Goal: Task Accomplishment & Management: Manage account settings

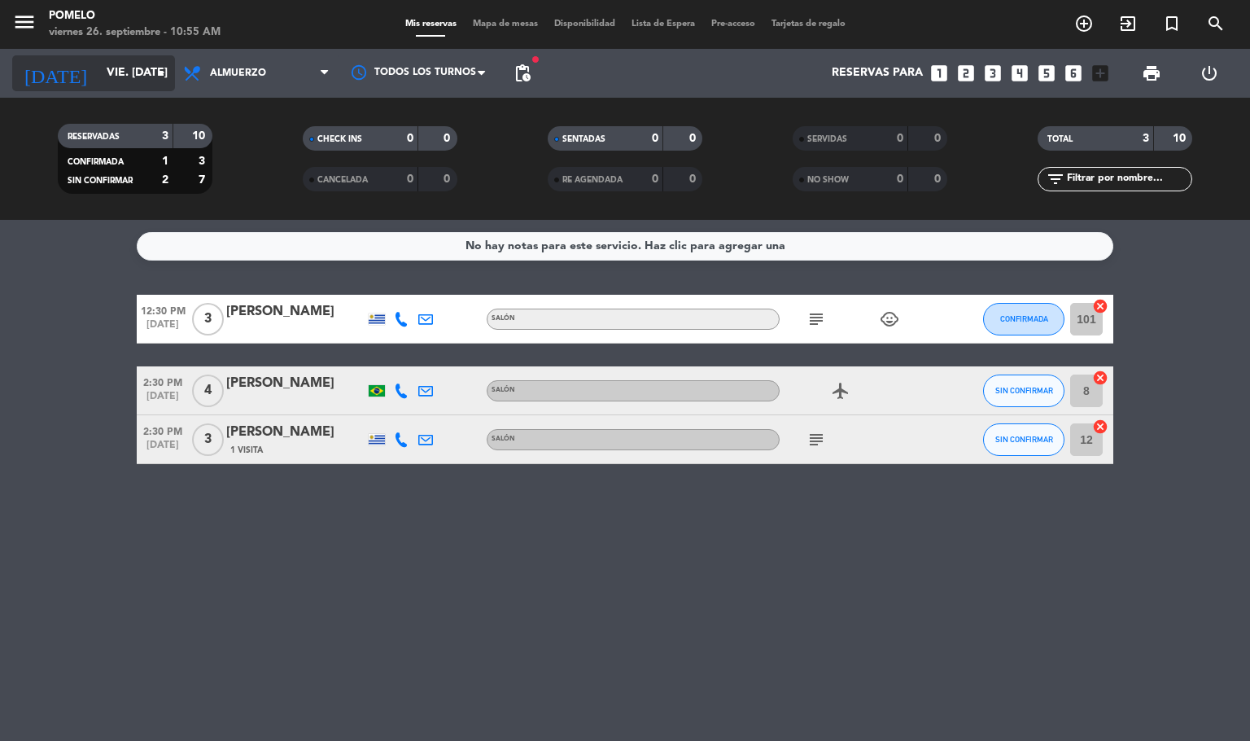
drag, startPoint x: 115, startPoint y: 81, endPoint x: 130, endPoint y: 78, distance: 15.8
click at [130, 78] on input "vie. [DATE]" at bounding box center [175, 73] width 155 height 29
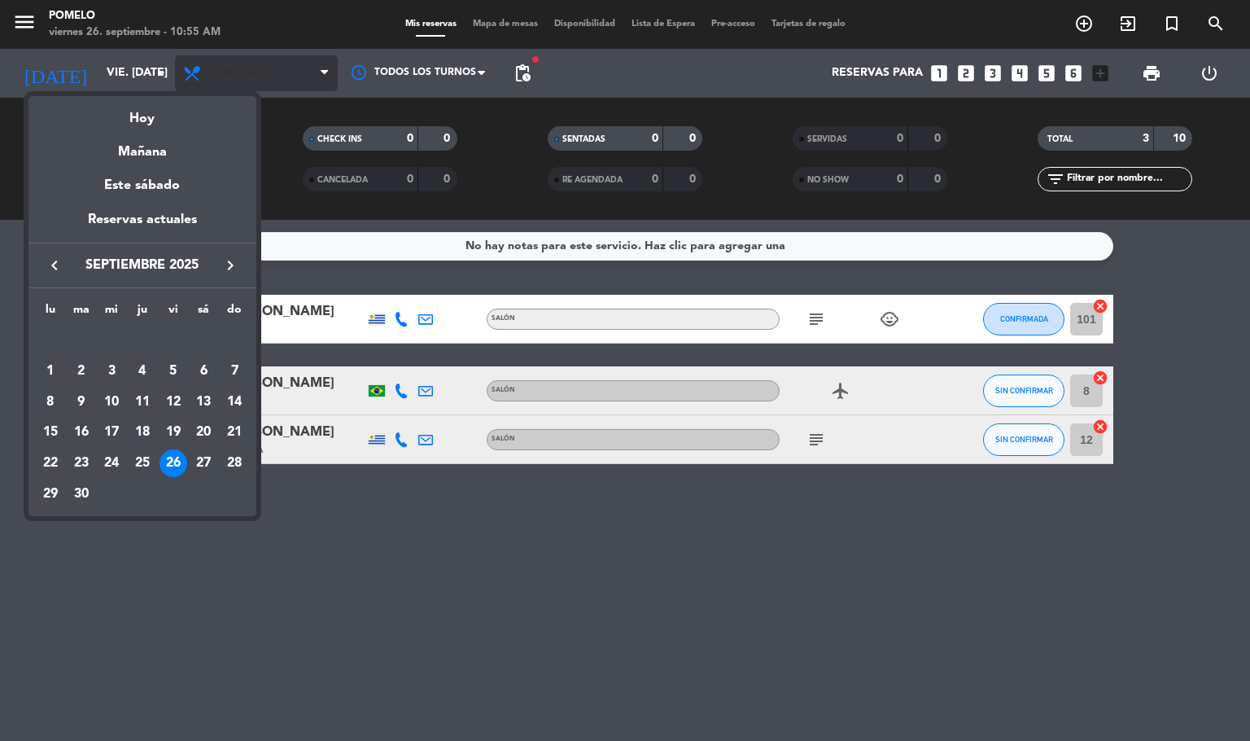
click at [249, 79] on div at bounding box center [625, 370] width 1250 height 741
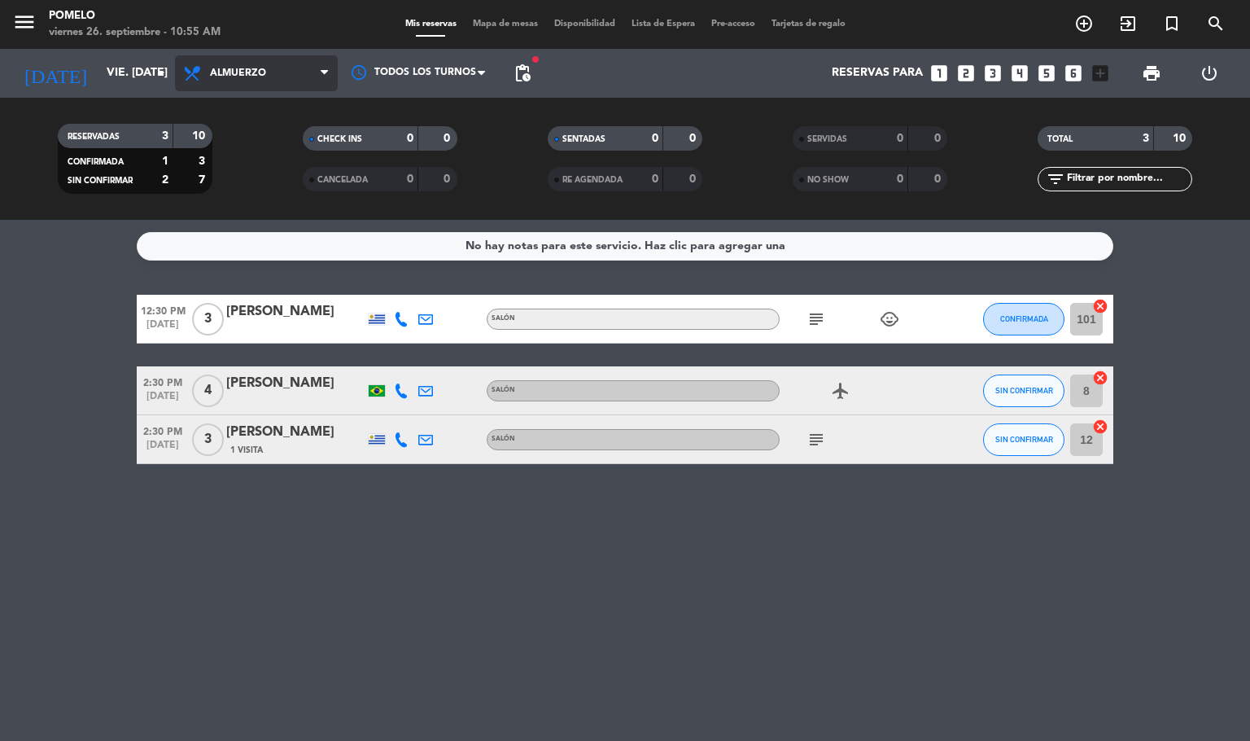
click at [256, 68] on span "Almuerzo" at bounding box center [238, 73] width 56 height 11
click at [234, 172] on div "menu Pomelo viernes 26. septiembre - 10:55 AM Mis reservas Mapa de mesas Dispon…" at bounding box center [625, 110] width 1250 height 220
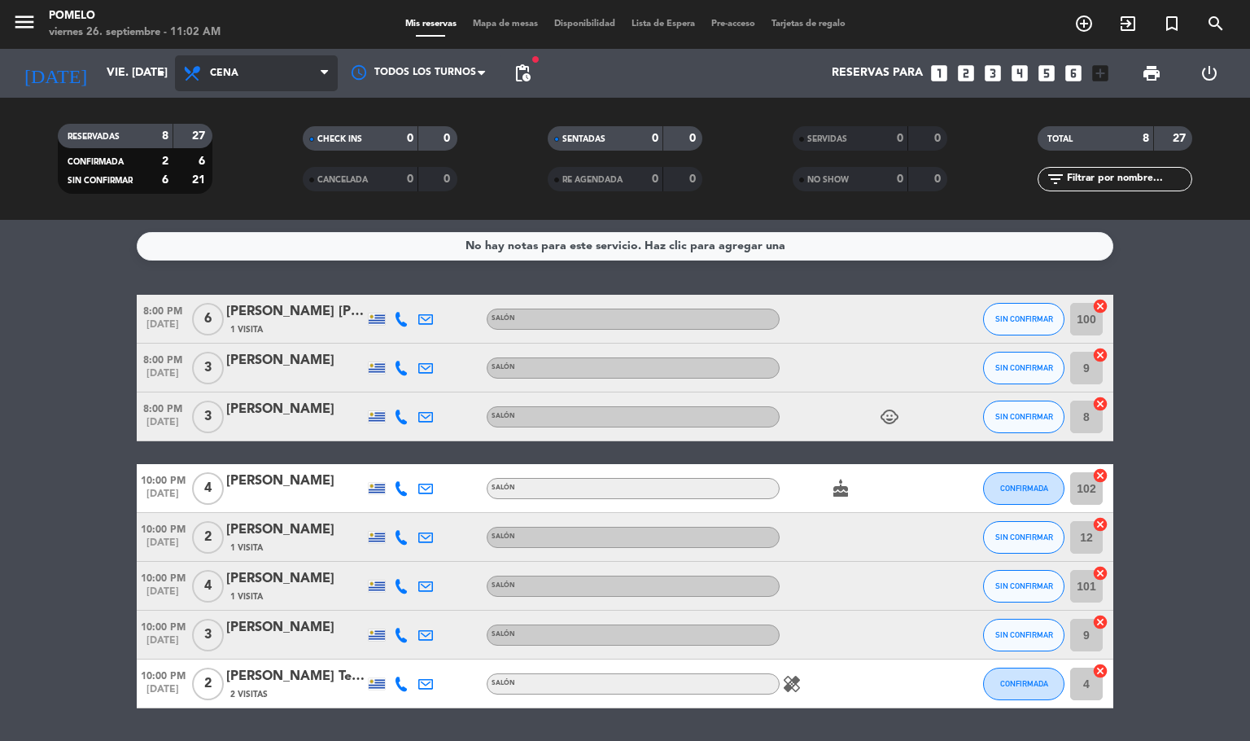
click at [232, 72] on span "Cena" at bounding box center [224, 73] width 28 height 11
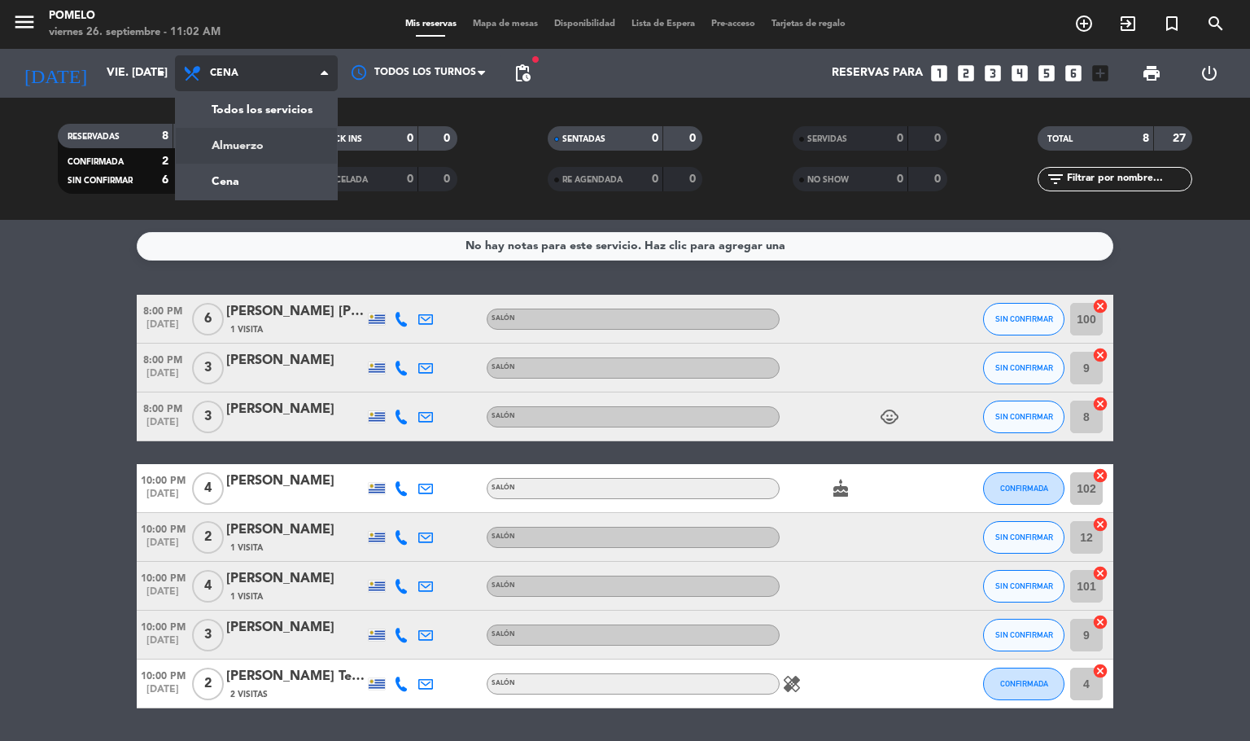
click at [261, 150] on div "menu Pomelo viernes 26. septiembre - 11:02 AM Mis reservas Mapa de mesas Dispon…" at bounding box center [625, 110] width 1250 height 220
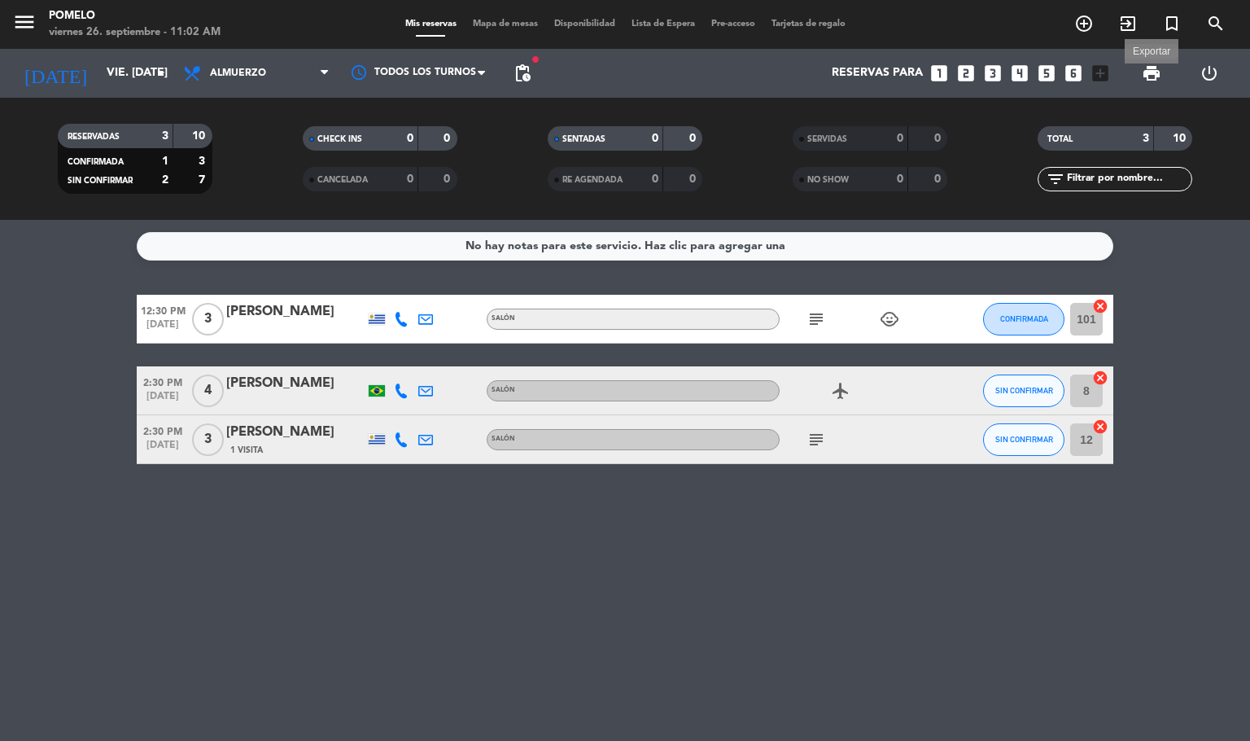
click at [1145, 66] on span "print" at bounding box center [1152, 73] width 20 height 20
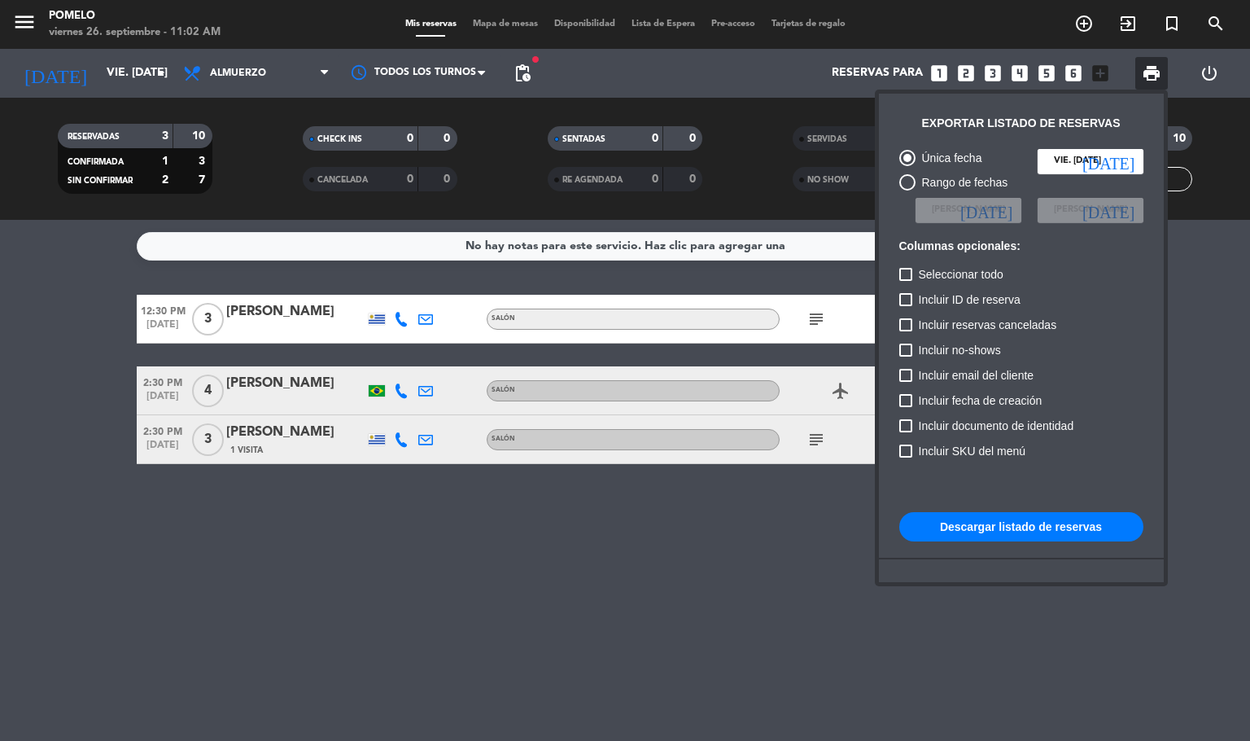
click at [974, 528] on button "Descargar listado de reservas" at bounding box center [1021, 526] width 244 height 29
click at [454, 614] on div at bounding box center [625, 370] width 1250 height 741
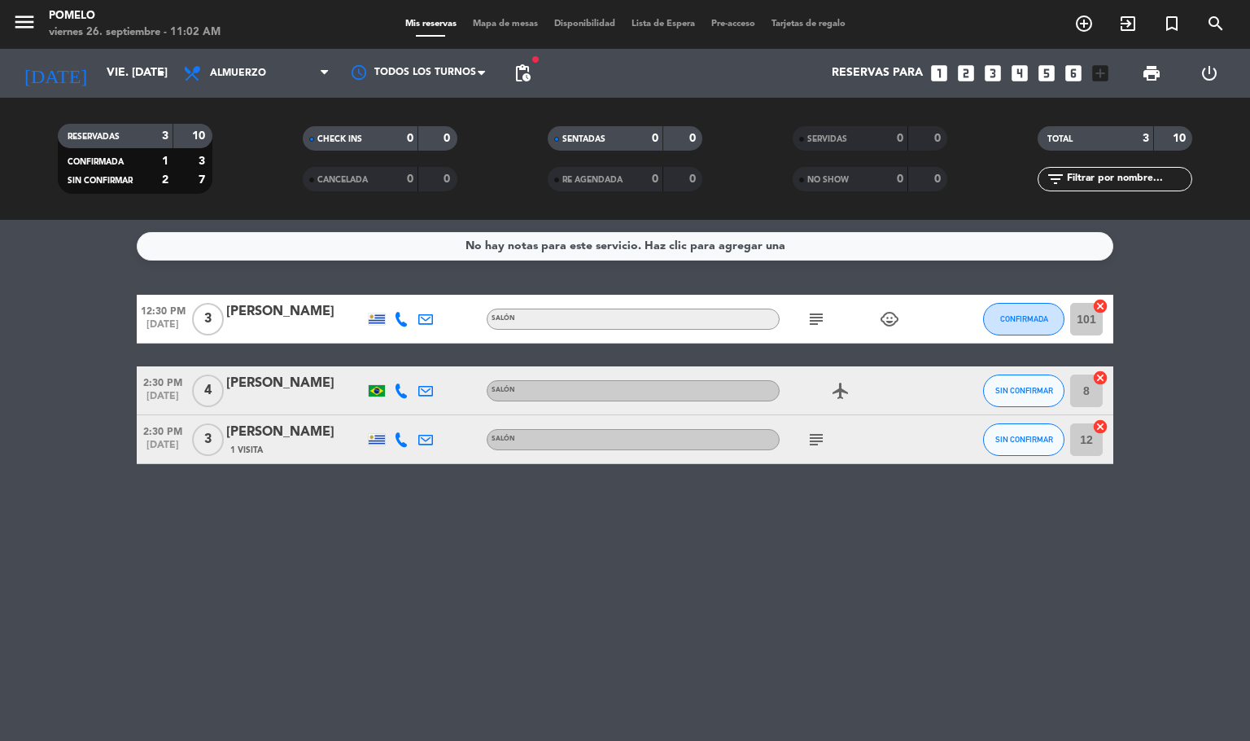
click at [492, 17] on div "Mis reservas Mapa de mesas Disponibilidad Lista de Espera Pre-acceso Tarjetas d…" at bounding box center [625, 24] width 457 height 15
click at [496, 17] on div "Mis reservas Mapa de mesas Disponibilidad Lista de Espera Pre-acceso Tarjetas d…" at bounding box center [625, 24] width 457 height 15
click at [497, 22] on span "Mapa de mesas" at bounding box center [505, 24] width 81 height 9
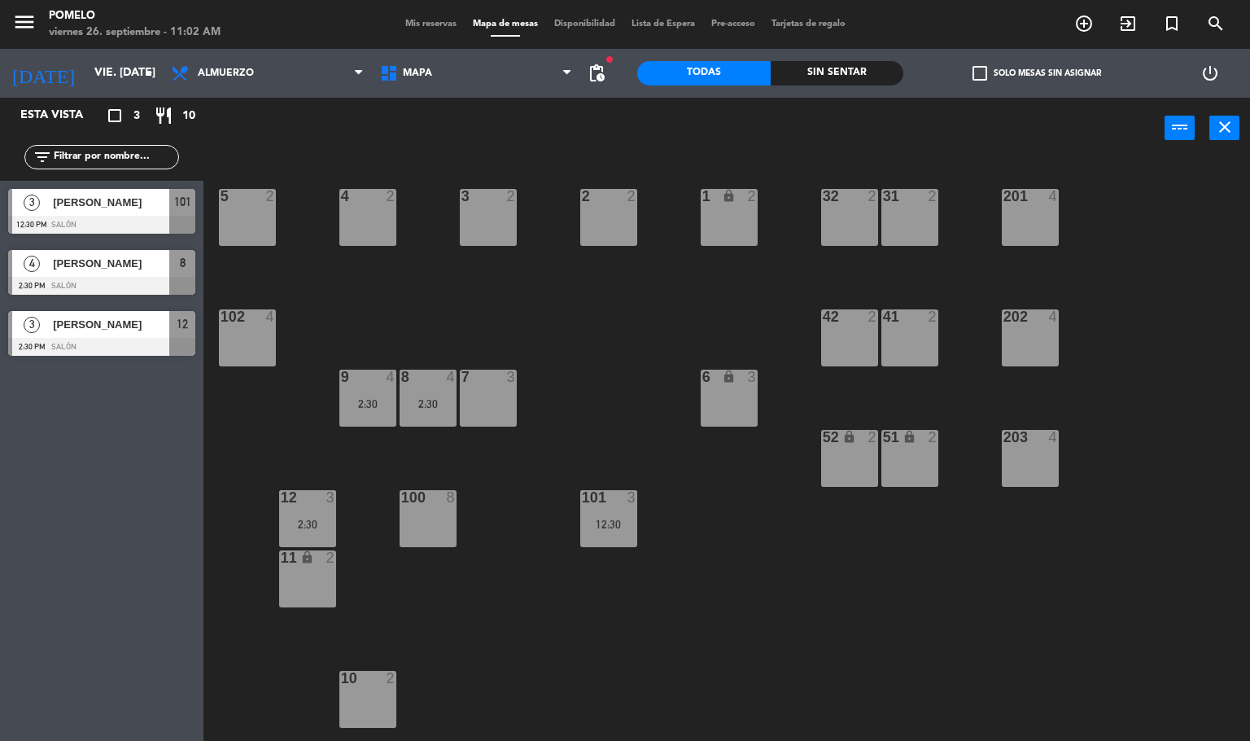
click at [763, 516] on div "4 2 3 2 2 2 1 lock 2 5 2 32 2 31 2 201 4 102 4 202 4 42 2 41 2 8 4 2:30 7 3 6 l…" at bounding box center [733, 451] width 1035 height 582
click at [637, 513] on div "4 2 3 2 2 2 1 lock 2 5 2 32 2 31 2 201 4 102 4 202 4 42 2 41 2 8 4 2:30 7 3 6 l…" at bounding box center [733, 451] width 1035 height 582
click at [624, 509] on div "101 3 12:30" at bounding box center [608, 518] width 57 height 57
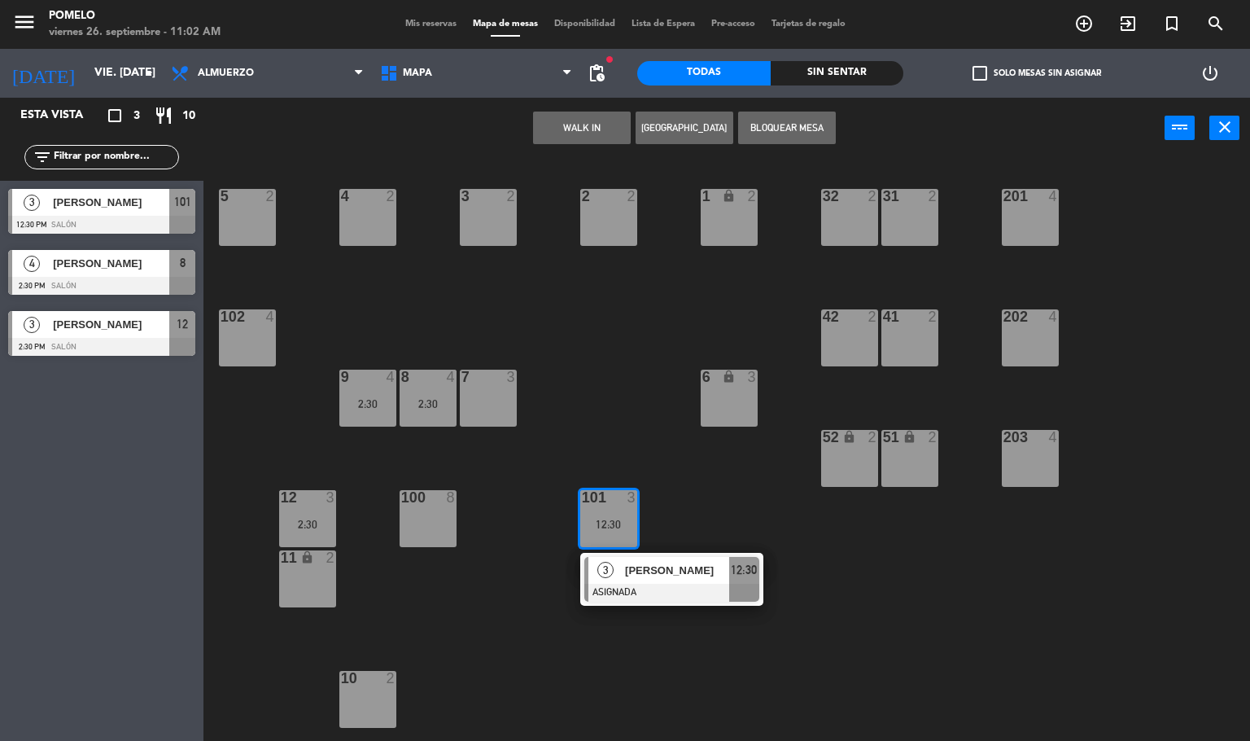
click at [647, 431] on div "4 2 3 2 2 2 1 lock 2 5 2 32 2 31 2 201 4 102 4 202 4 42 2 41 2 8 4 2:30 7 3 6 l…" at bounding box center [733, 451] width 1035 height 582
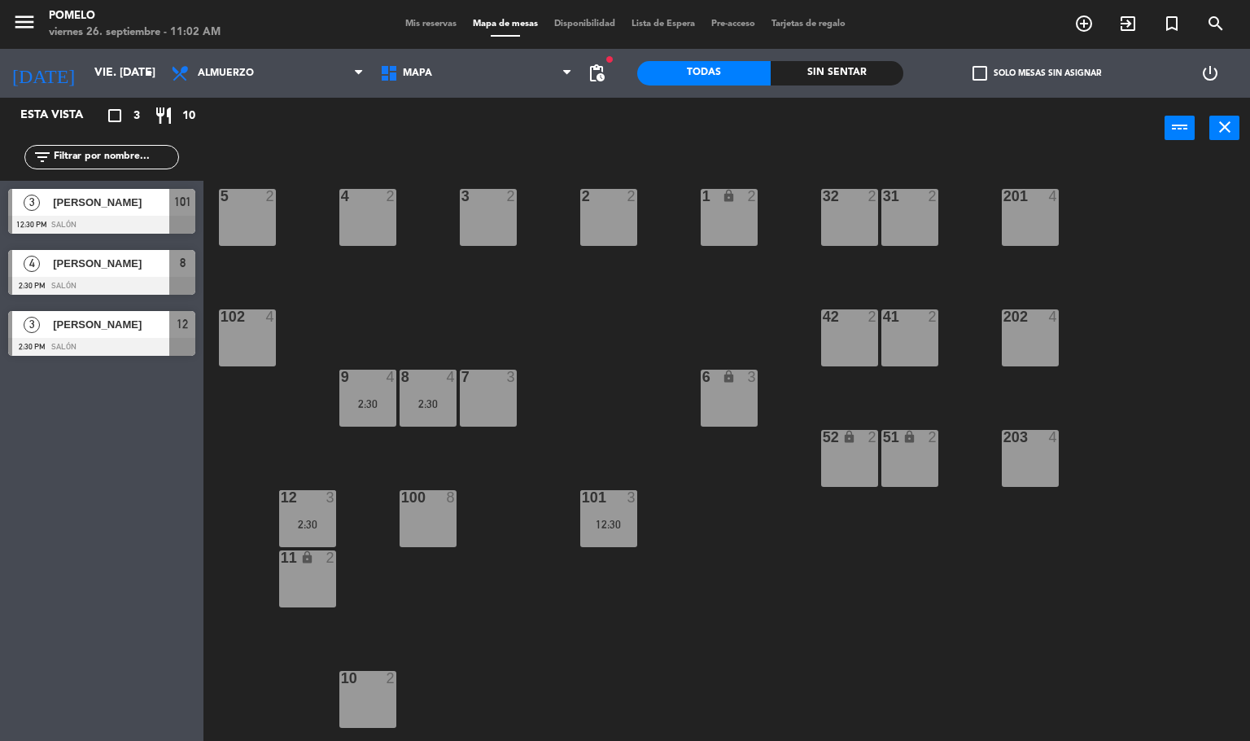
click at [354, 379] on div at bounding box center [367, 377] width 27 height 15
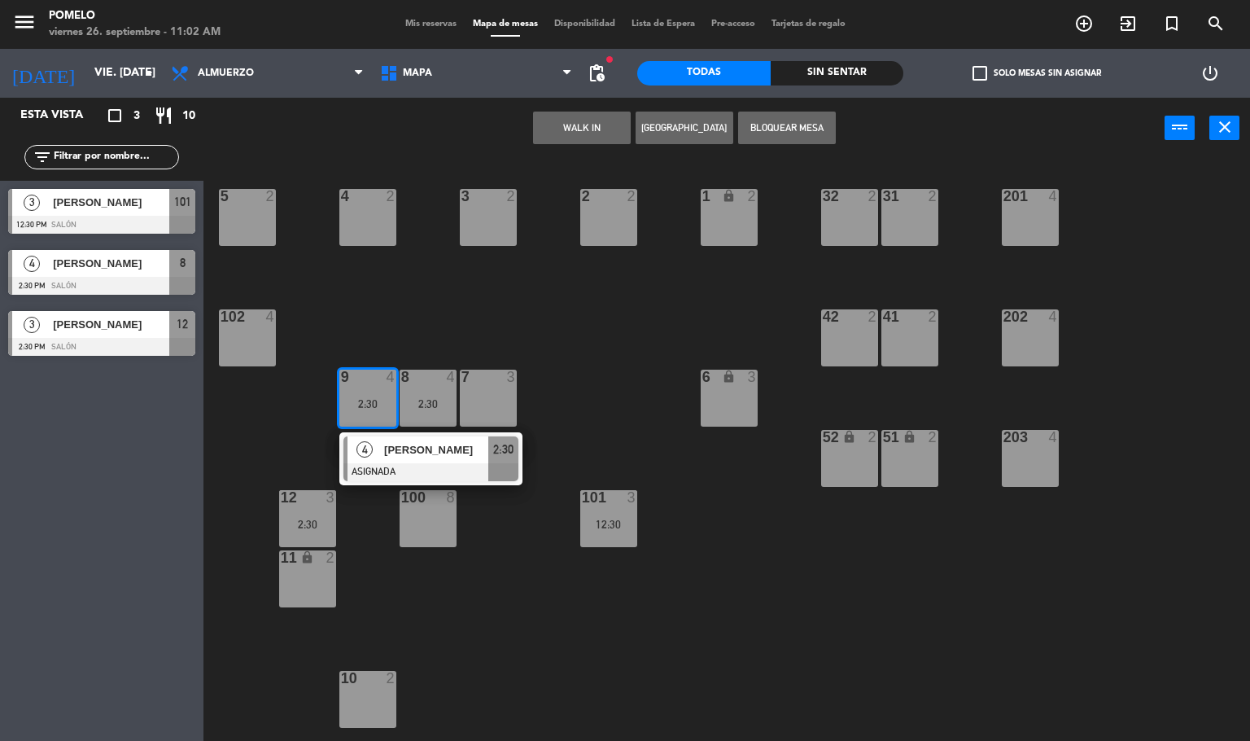
click at [453, 299] on div "4 2 3 2 2 2 1 lock 2 5 2 32 2 31 2 201 4 102 4 202 4 42 2 41 2 8 4 2:30 7 3 6 l…" at bounding box center [733, 451] width 1035 height 582
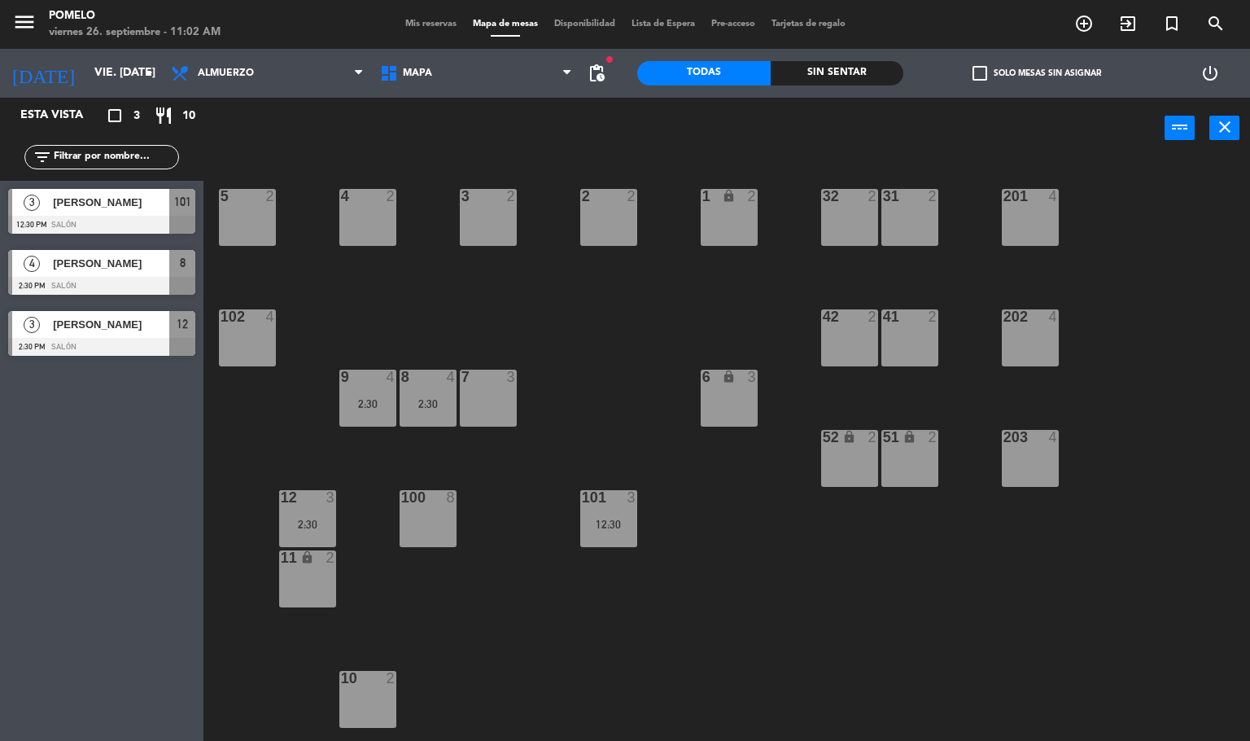
click at [352, 389] on div "9 4 2:30" at bounding box center [367, 398] width 57 height 57
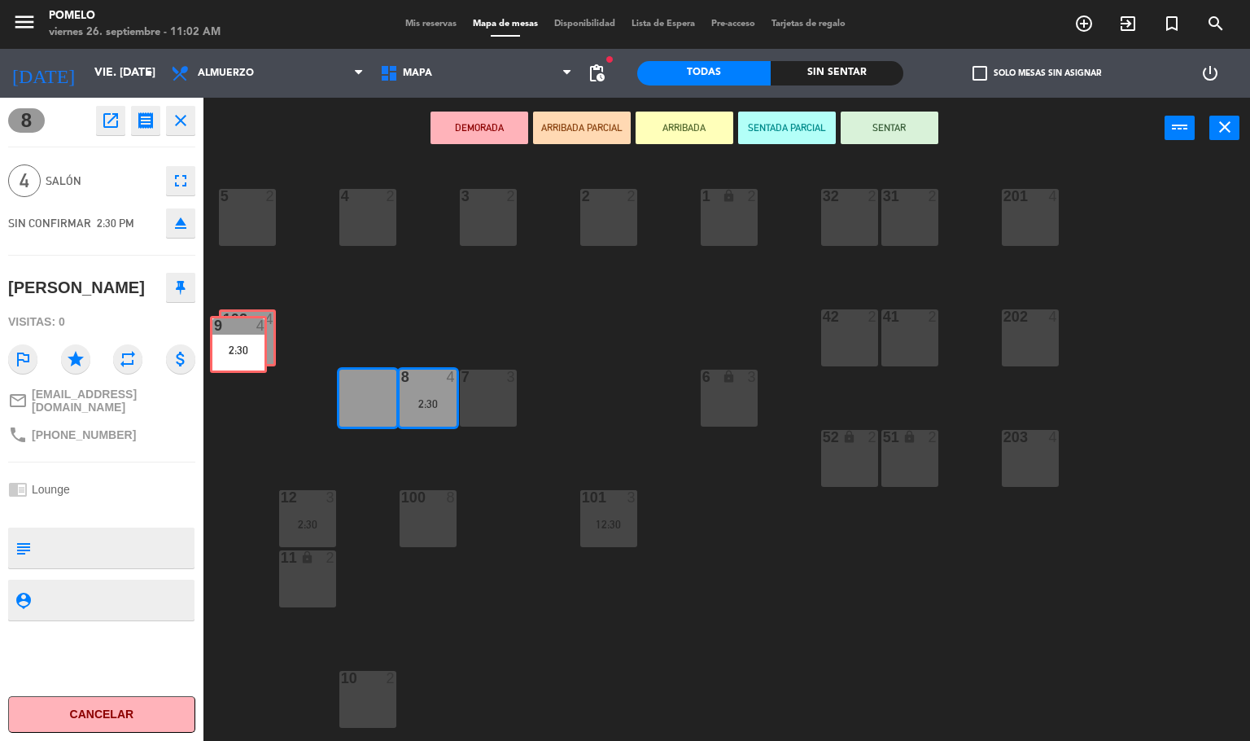
drag, startPoint x: 357, startPoint y: 384, endPoint x: 230, endPoint y: 332, distance: 137.3
click at [230, 332] on div "4 2 3 2 2 2 1 lock 2 5 2 32 2 31 2 201 4 102 4 202 4 42 2 41 2 8 4 2:30 7 3 6 l…" at bounding box center [733, 451] width 1035 height 582
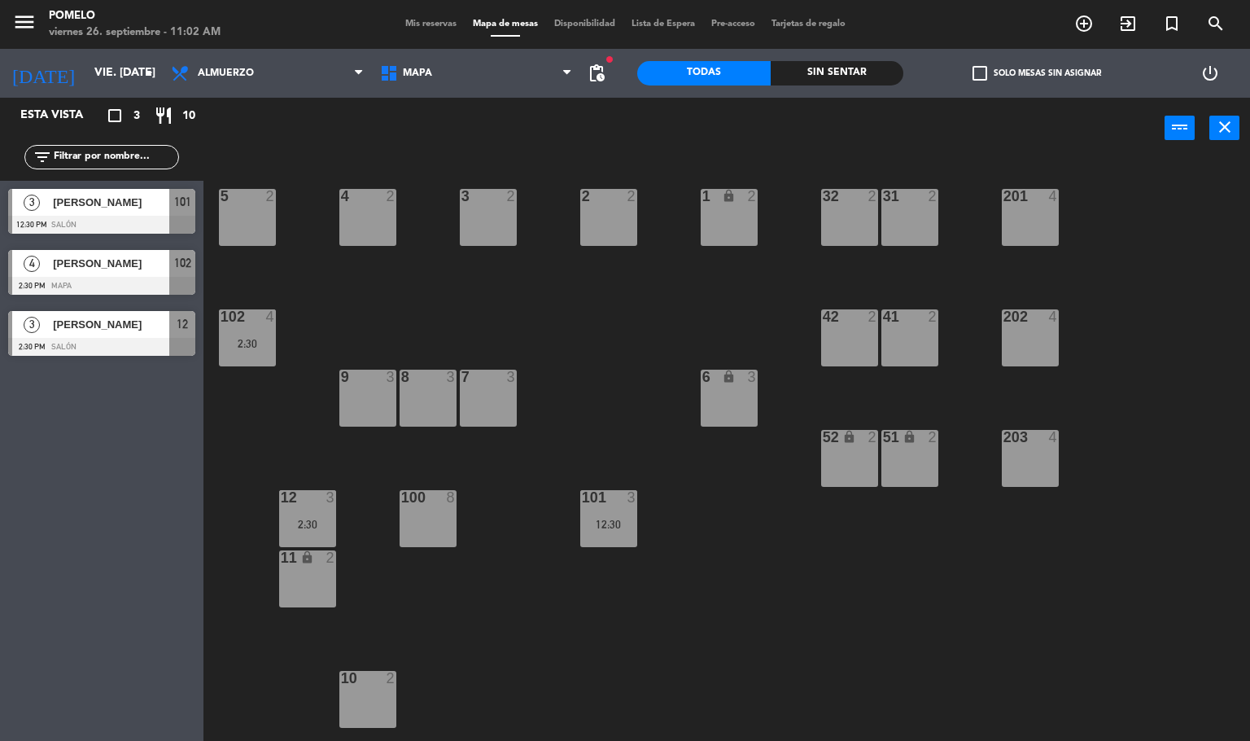
click at [387, 247] on div "4 2 3 2 2 2 1 lock 2 5 2 32 2 31 2 201 4 102 4 2:30 202 4 42 2 41 2 8 3 7 3 6 l…" at bounding box center [733, 451] width 1035 height 582
drag, startPoint x: 608, startPoint y: 532, endPoint x: 378, endPoint y: 428, distance: 252.1
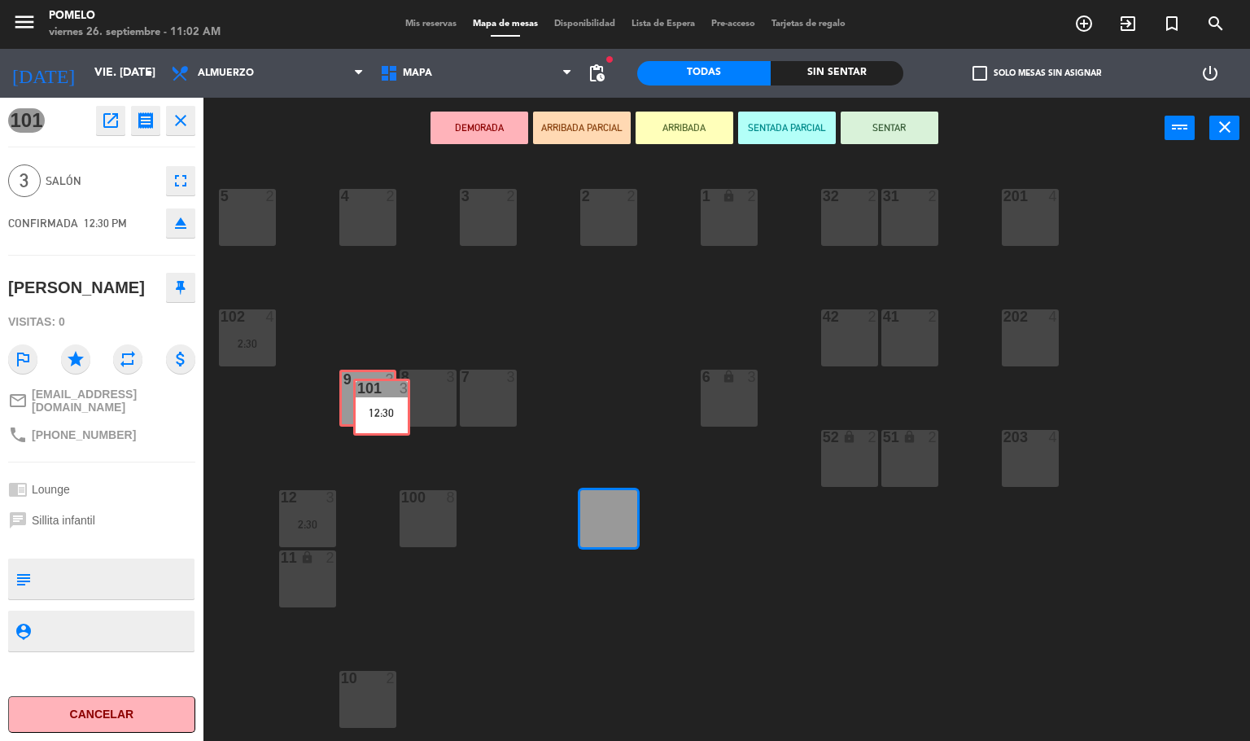
drag, startPoint x: 591, startPoint y: 523, endPoint x: 364, endPoint y: 411, distance: 253.0
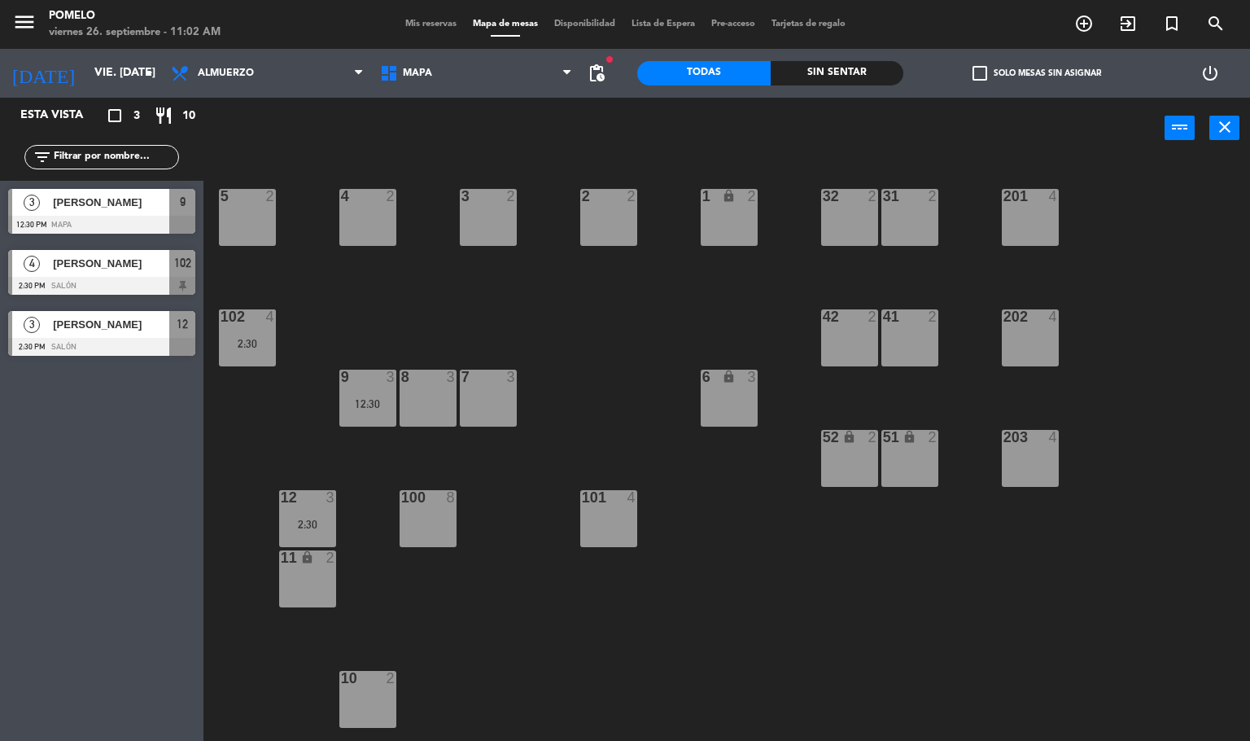
click at [596, 326] on div "4 2 3 2 2 2 1 lock 2 5 2 32 2 31 2 201 4 102 4 2:30 202 4 42 2 41 2 8 3 7 3 6 l…" at bounding box center [733, 451] width 1035 height 582
drag, startPoint x: 584, startPoint y: 362, endPoint x: 504, endPoint y: 393, distance: 85.6
click at [581, 362] on div "4 2 3 2 2 2 1 lock 2 5 2 32 2 31 2 201 4 102 4 2:30 202 4 42 2 41 2 8 3 7 3 6 l…" at bounding box center [733, 451] width 1035 height 582
click at [382, 387] on div "9 3 12:30" at bounding box center [367, 398] width 57 height 57
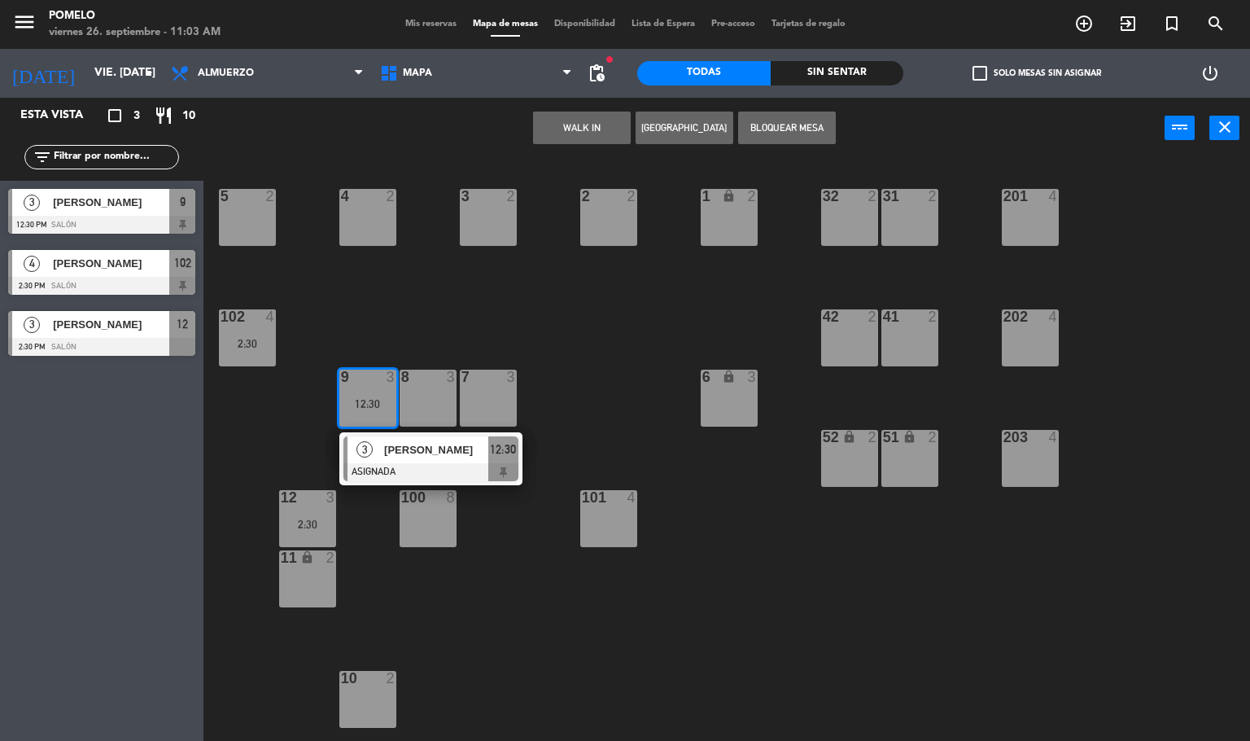
drag, startPoint x: 409, startPoint y: 322, endPoint x: 243, endPoint y: 340, distance: 167.0
click at [405, 327] on div "4 2 3 2 2 2 1 lock 2 5 2 32 2 31 2 201 4 102 4 2:30 202 4 42 2 41 2 8 3 7 3 6 l…" at bounding box center [733, 451] width 1035 height 582
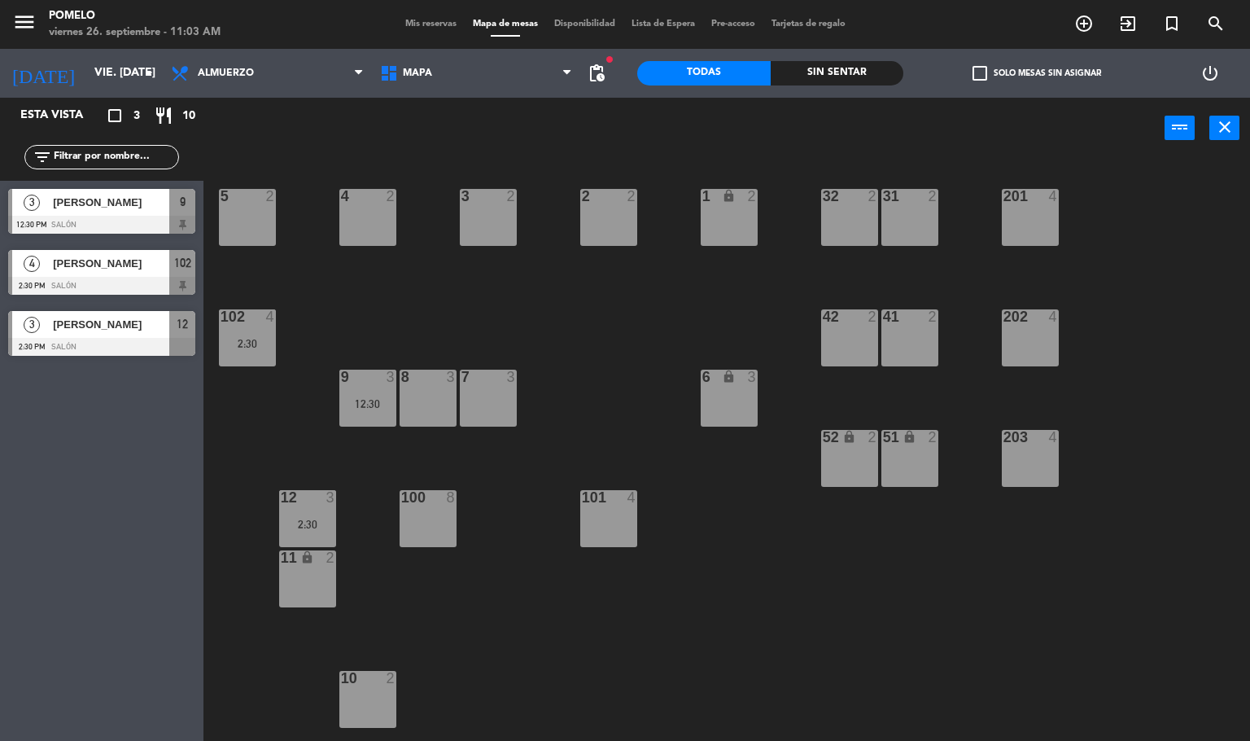
click at [228, 333] on div "102 4 2:30" at bounding box center [247, 337] width 57 height 57
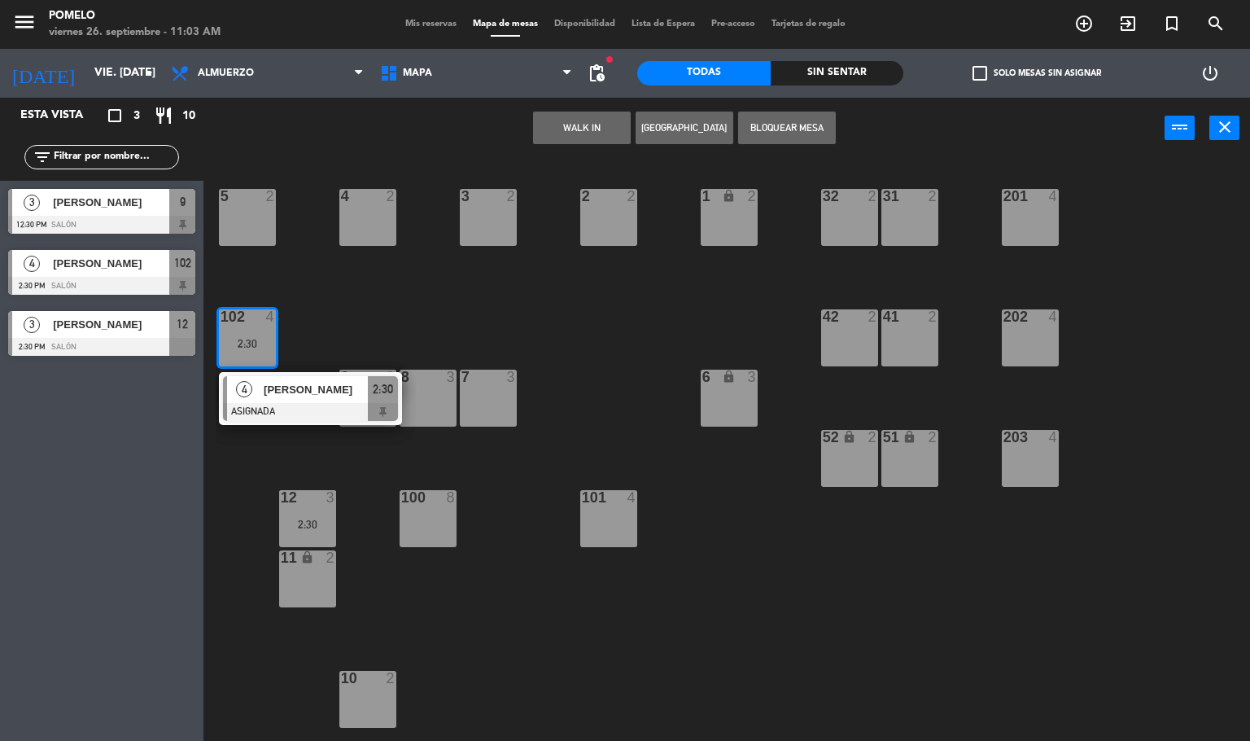
click at [323, 308] on div "4 2 3 2 2 2 1 lock 2 5 2 32 2 31 2 201 4 102 4 2:30 4 [PERSON_NAME] ASIGNADA 2:…" at bounding box center [733, 451] width 1035 height 582
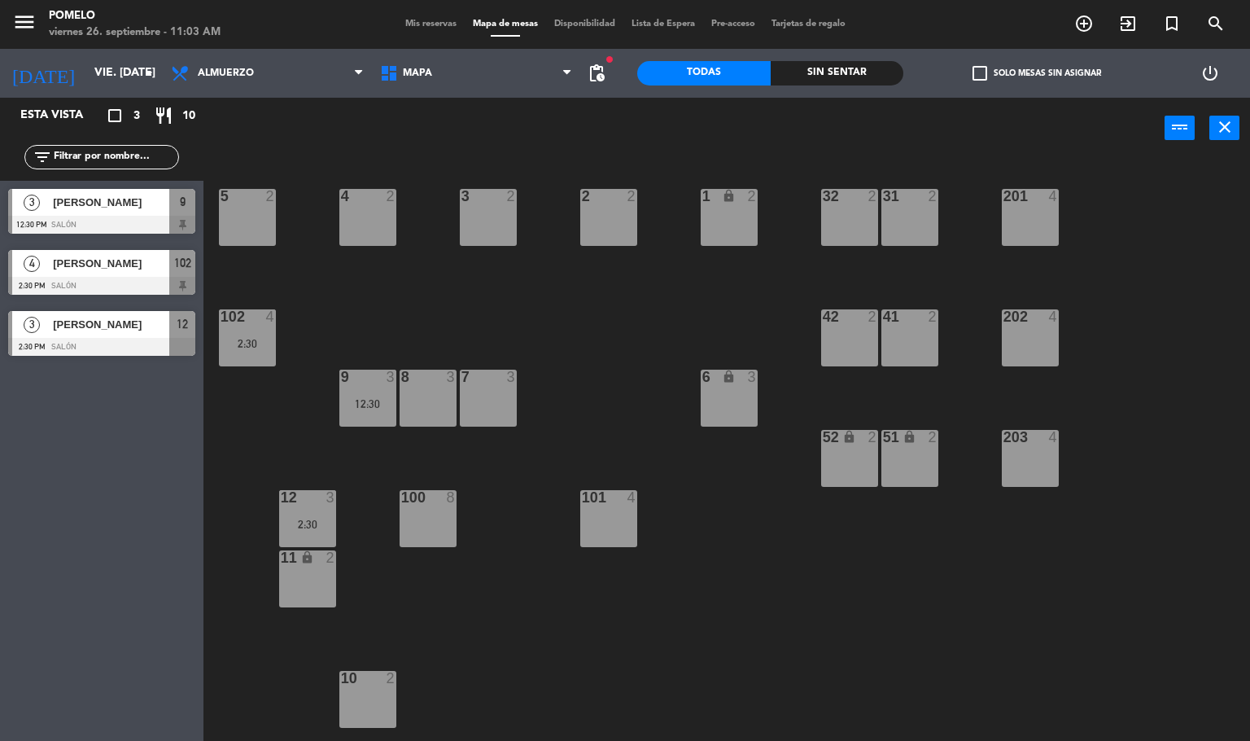
drag, startPoint x: 391, startPoint y: 443, endPoint x: 391, endPoint y: 425, distance: 17.9
click at [393, 443] on div "4 2 3 2 2 2 1 lock 2 5 2 32 2 31 2 201 4 102 4 2:30 202 4 42 2 41 2 8 3 7 3 6 l…" at bounding box center [733, 451] width 1035 height 582
click at [388, 418] on div "9 3 12:30" at bounding box center [367, 398] width 57 height 57
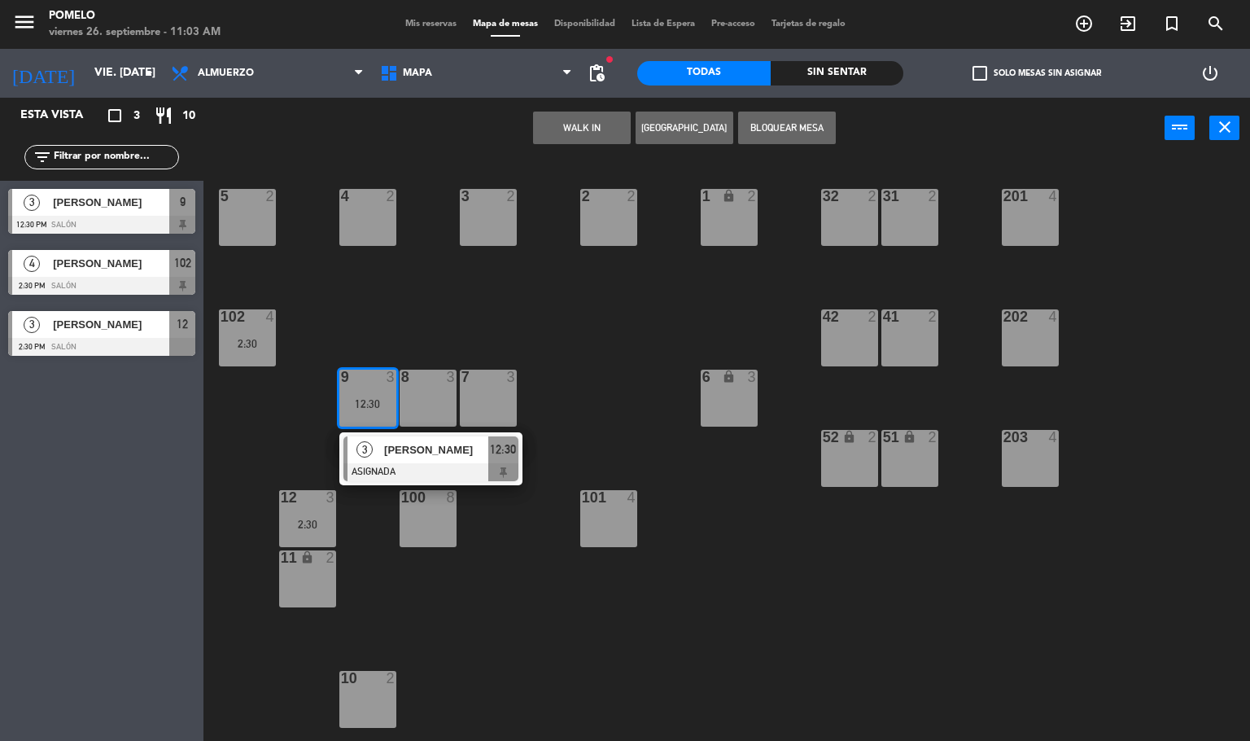
click at [432, 286] on div "4 2 3 2 2 2 1 lock 2 5 2 32 2 31 2 201 4 102 4 2:30 202 4 42 2 41 2 8 3 7 3 6 l…" at bounding box center [733, 451] width 1035 height 582
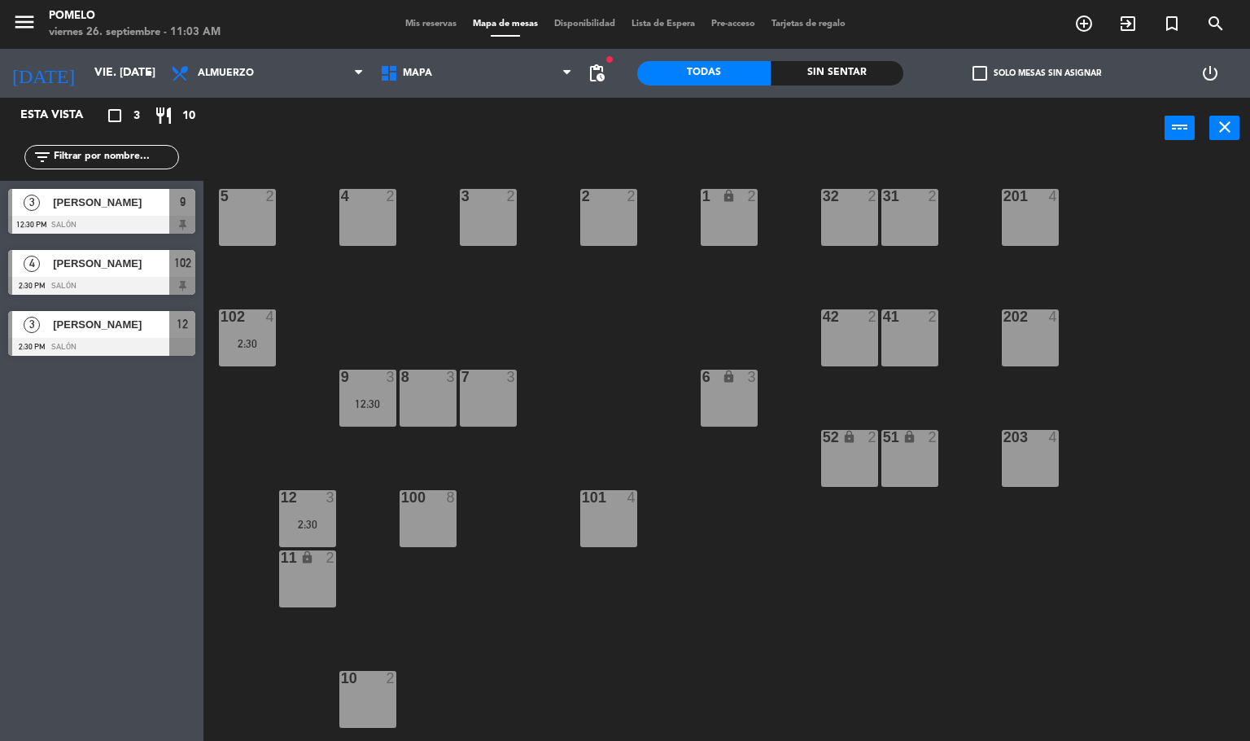
click at [306, 505] on div "12 3" at bounding box center [307, 498] width 57 height 16
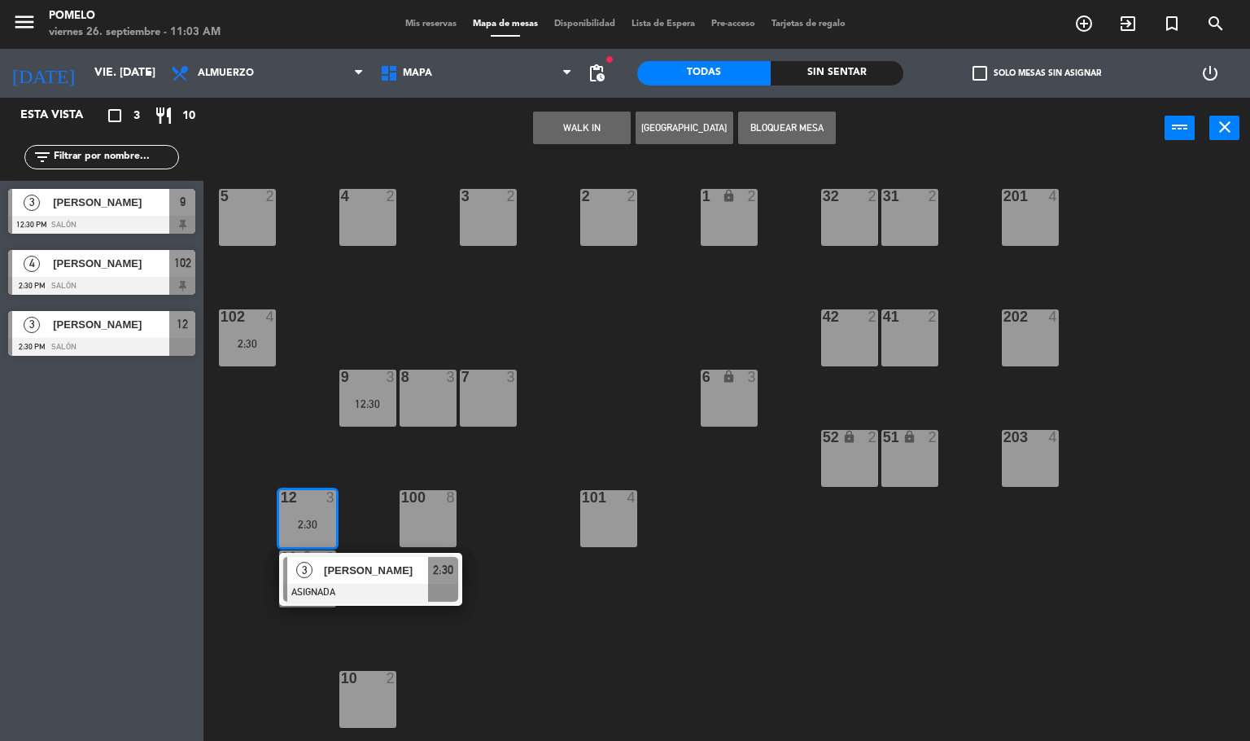
click at [342, 433] on div "4 2 3 2 2 2 1 lock 2 5 2 32 2 31 2 201 4 102 4 2:30 202 4 42 2 41 2 8 3 7 3 6 l…" at bounding box center [733, 451] width 1035 height 582
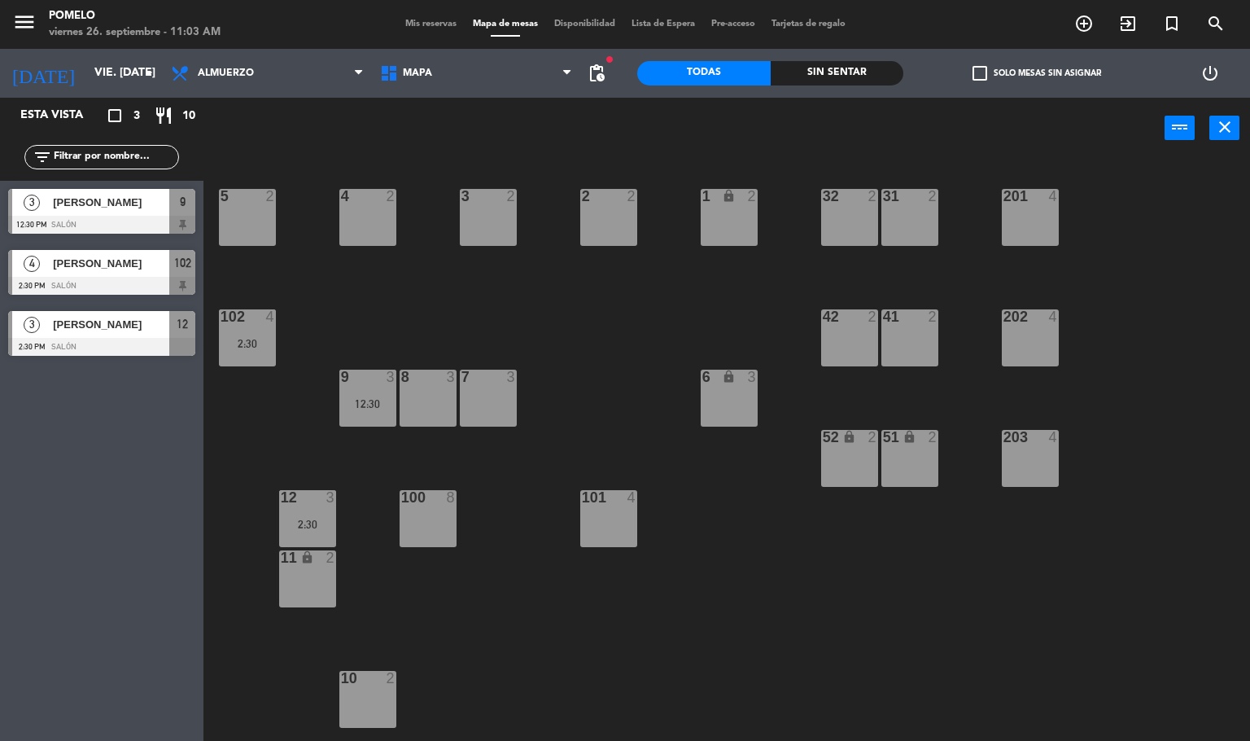
click at [435, 27] on span "Mis reservas" at bounding box center [431, 24] width 68 height 9
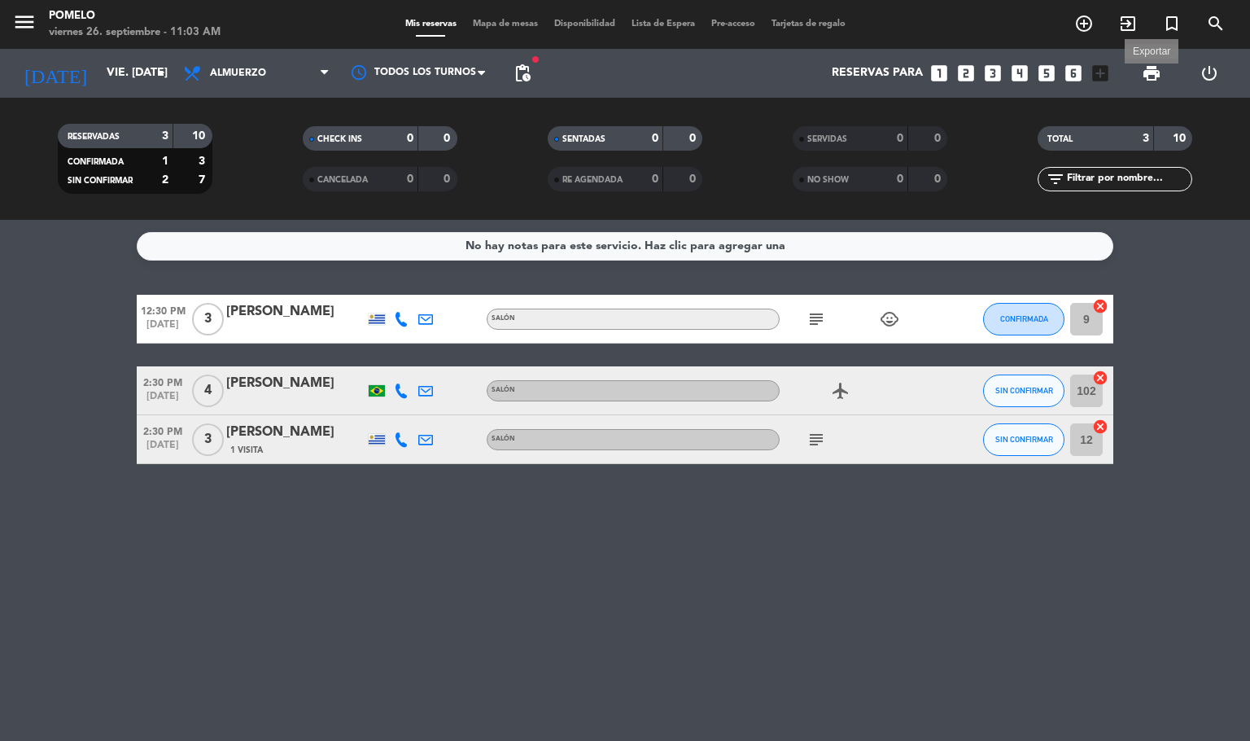
click at [1149, 67] on span "print" at bounding box center [1152, 73] width 20 height 20
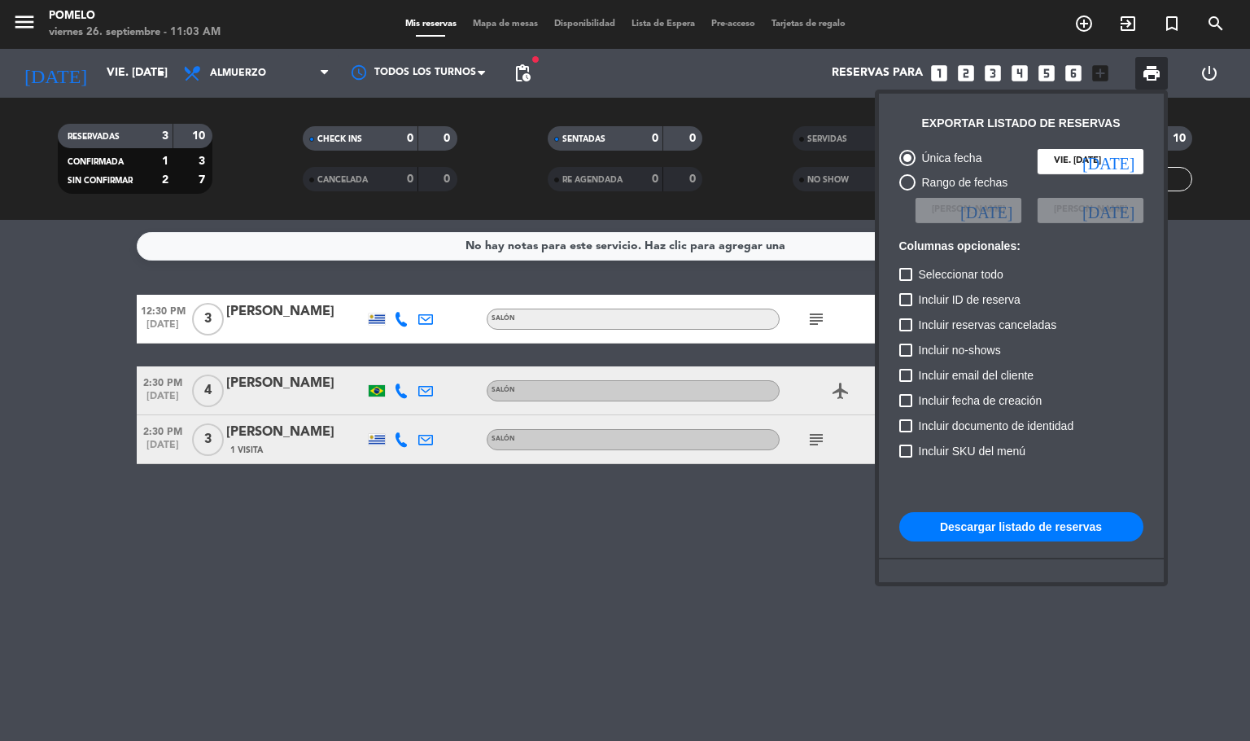
click at [1041, 537] on button "Descargar listado de reservas" at bounding box center [1021, 526] width 244 height 29
drag, startPoint x: 501, startPoint y: 569, endPoint x: 759, endPoint y: 371, distance: 325.1
click at [501, 567] on div at bounding box center [625, 370] width 1250 height 741
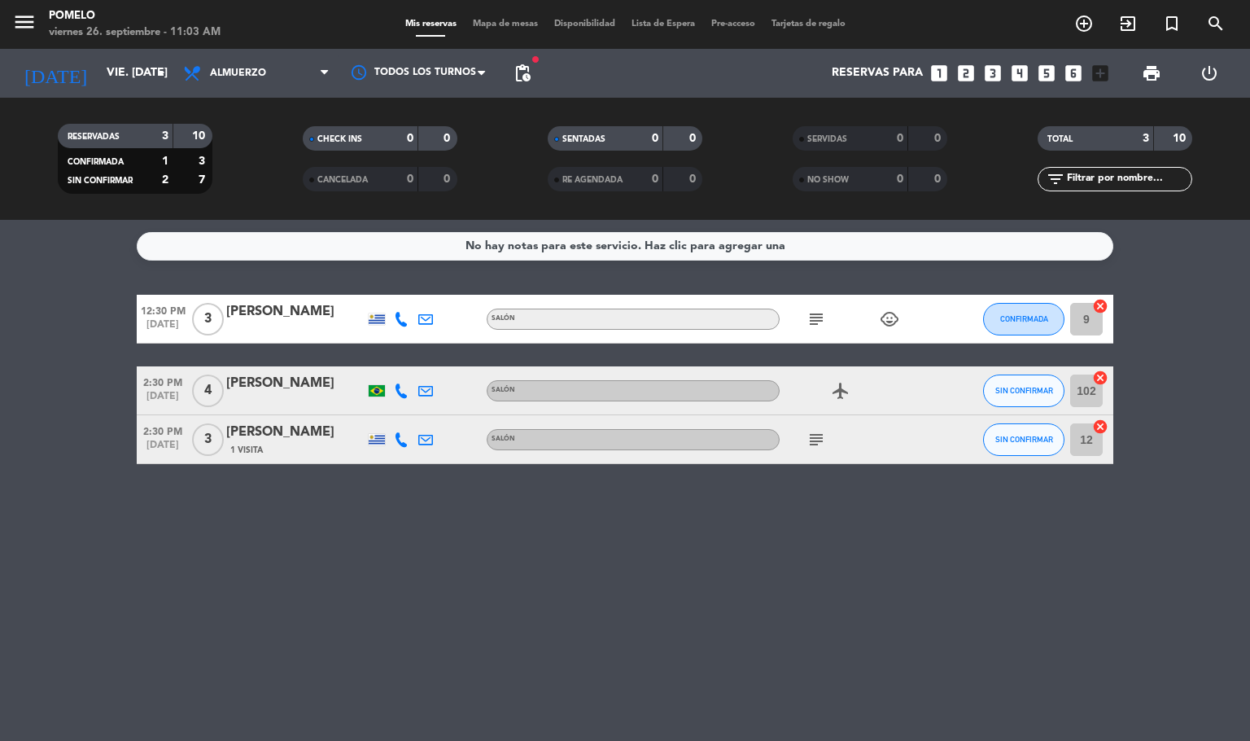
click at [892, 318] on icon "child_care" at bounding box center [890, 319] width 20 height 20
click at [812, 313] on icon "subject" at bounding box center [817, 319] width 20 height 20
click at [816, 313] on icon "subject" at bounding box center [817, 319] width 20 height 20
click at [818, 310] on icon "subject" at bounding box center [817, 319] width 20 height 20
click at [830, 252] on div "No hay notas para este servicio. Haz clic para agregar una" at bounding box center [625, 246] width 977 height 28
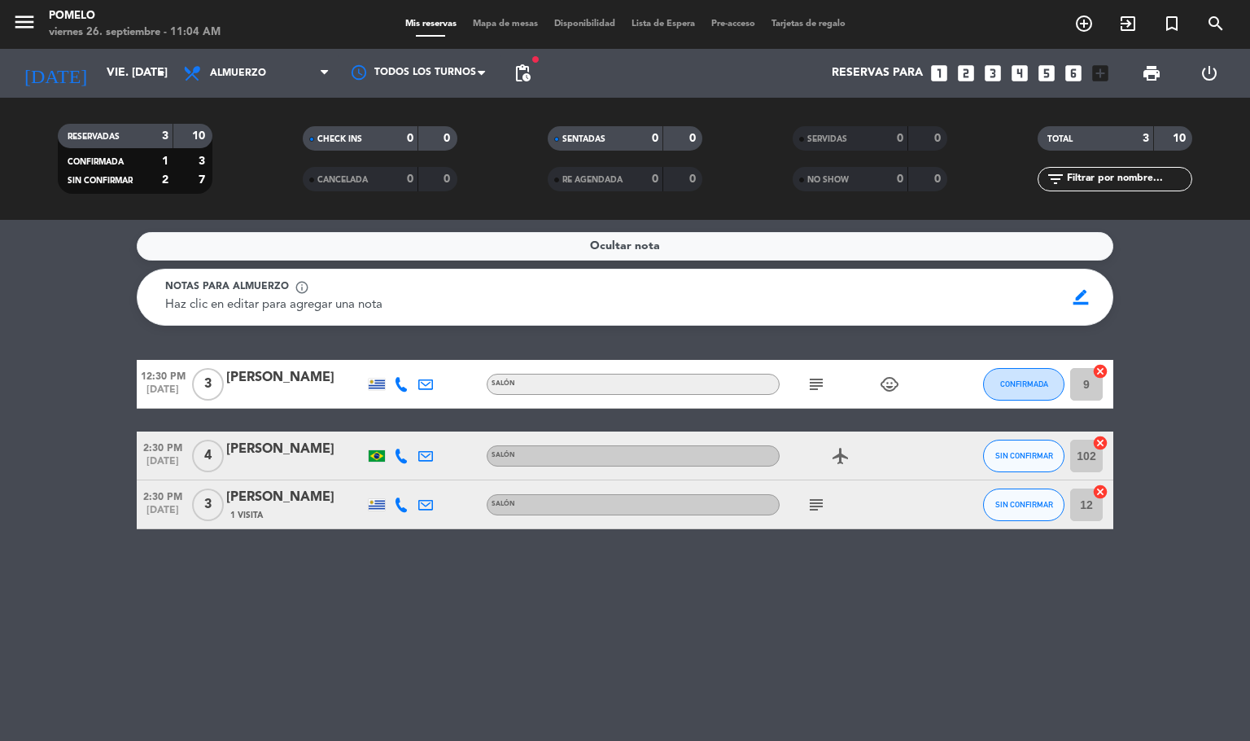
click at [510, 22] on span "Mapa de mesas" at bounding box center [505, 24] width 81 height 9
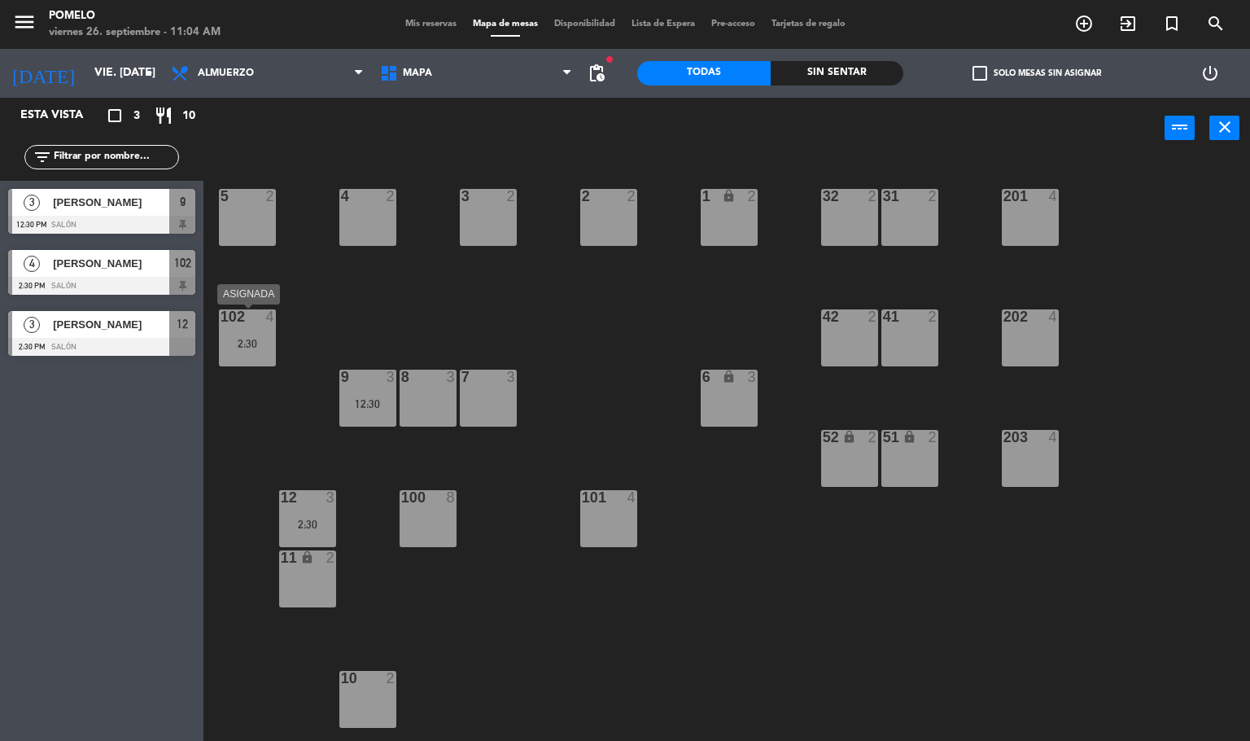
click at [252, 350] on div "102 4 2:30" at bounding box center [247, 337] width 57 height 57
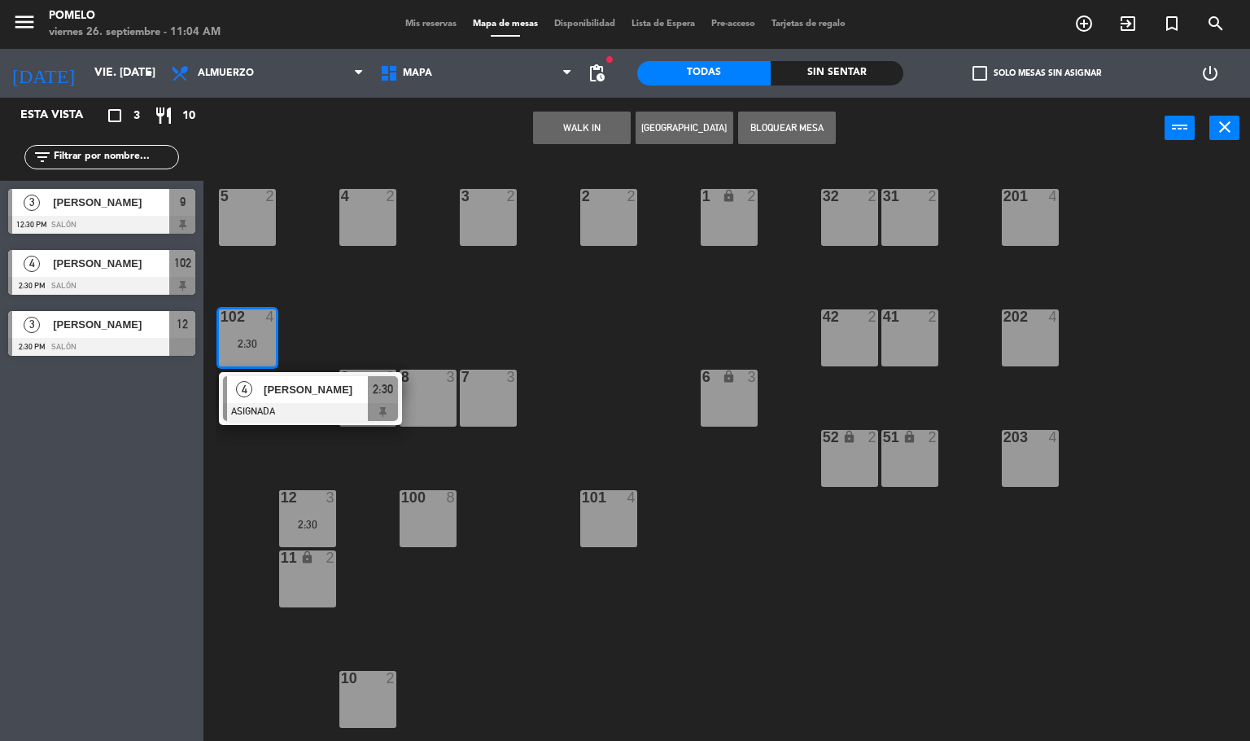
click at [443, 305] on div "4 2 3 2 2 2 1 lock 2 5 2 32 2 31 2 201 4 102 4 2:30 4 [PERSON_NAME] ASIGNADA 2:…" at bounding box center [733, 451] width 1035 height 582
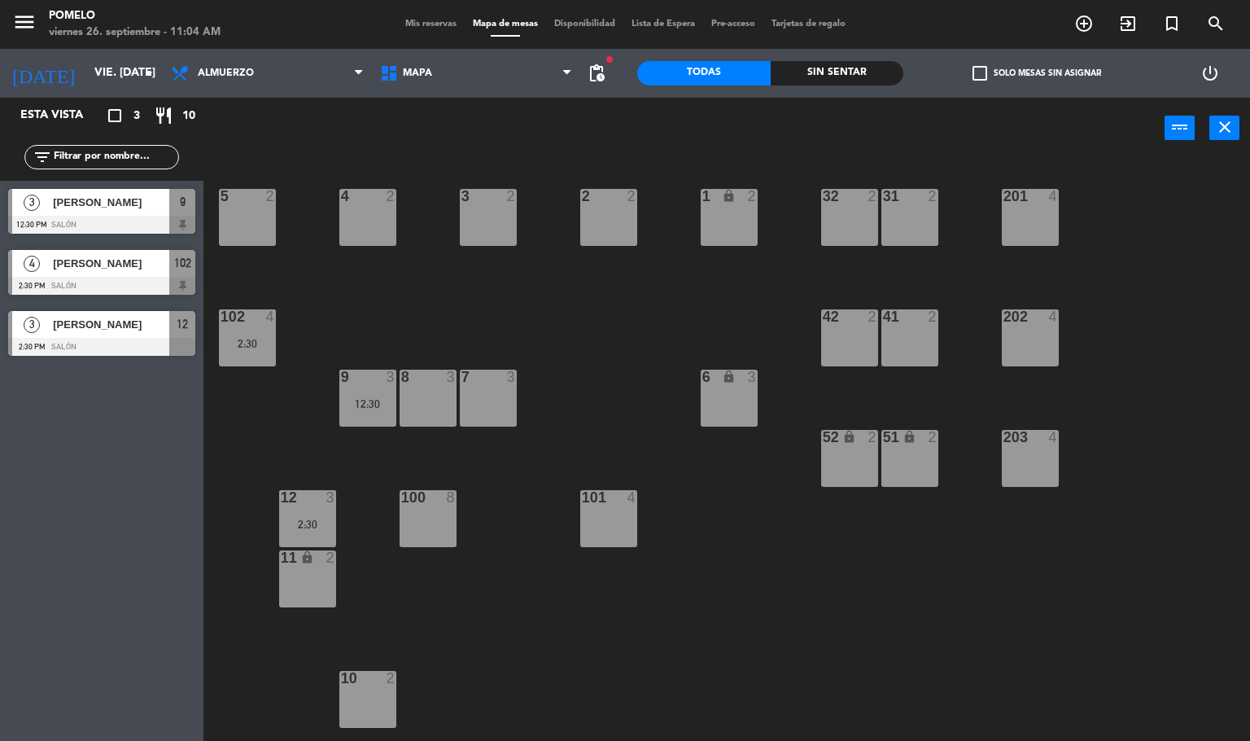
click at [370, 388] on div "9 3 12:30" at bounding box center [367, 398] width 57 height 57
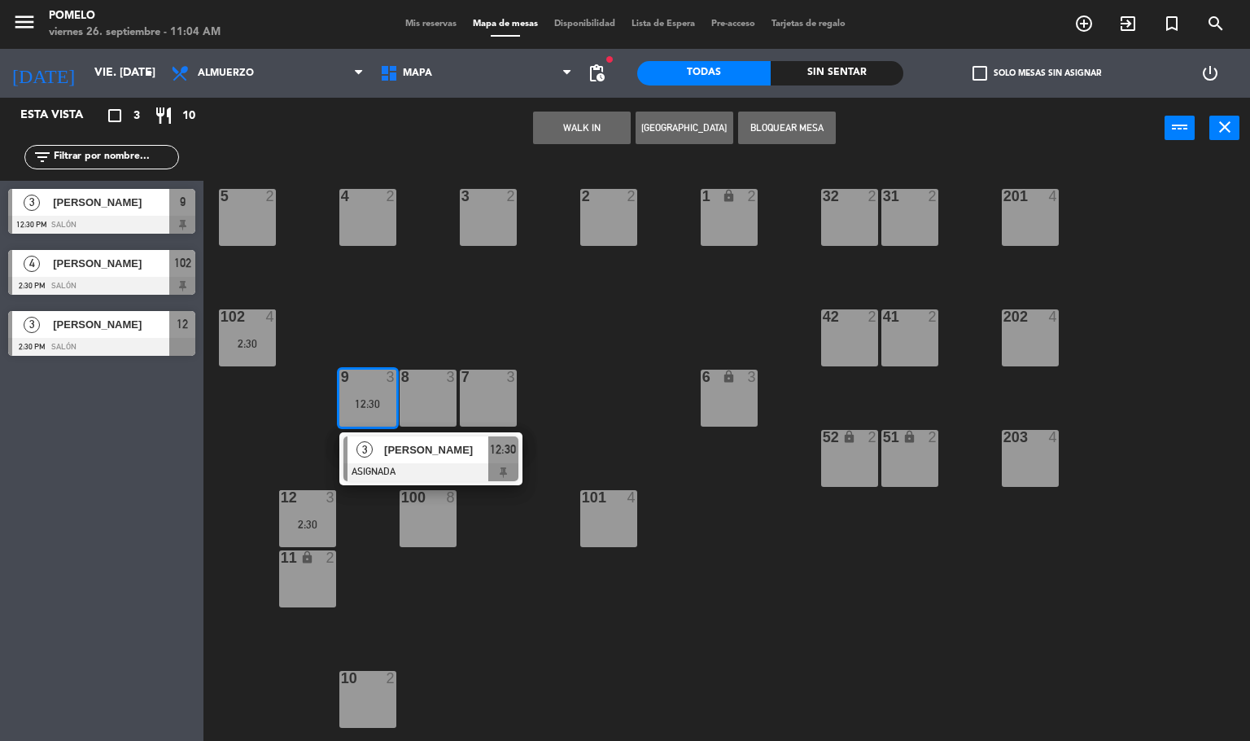
click at [247, 328] on div "102 4 2:30" at bounding box center [247, 337] width 57 height 57
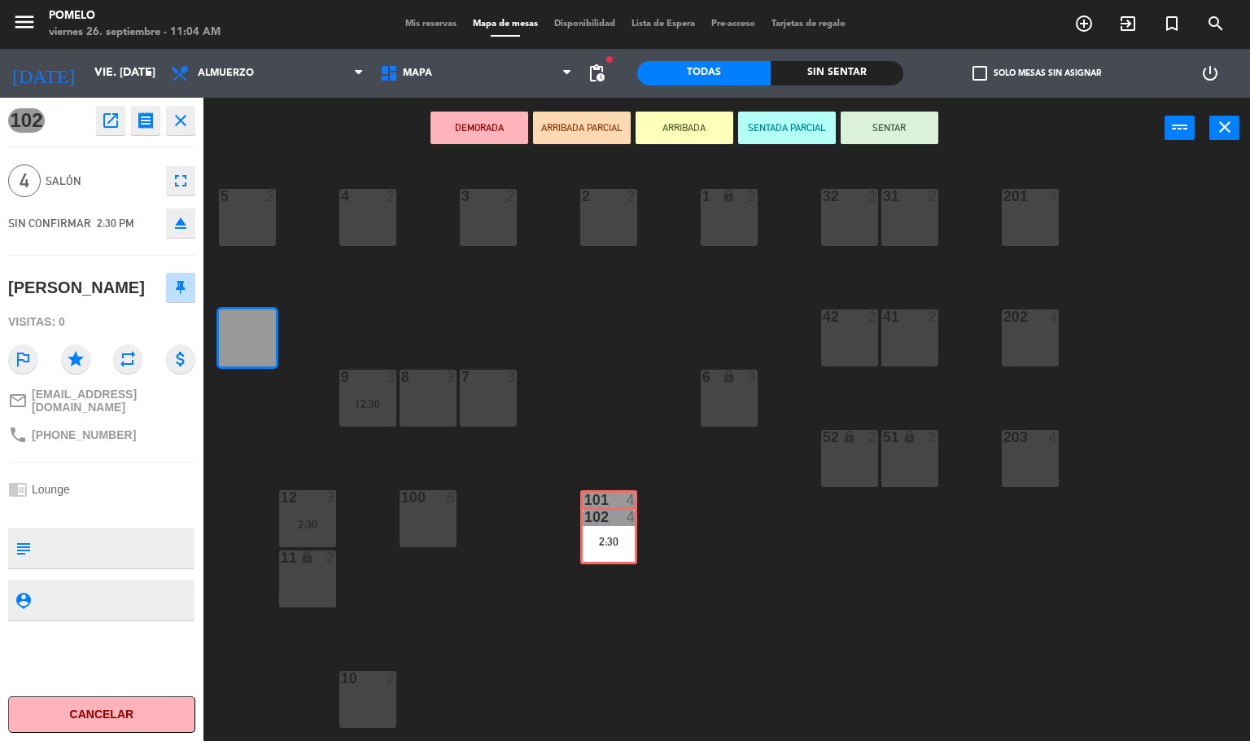
drag, startPoint x: 247, startPoint y: 328, endPoint x: 608, endPoint y: 526, distance: 412.0
click at [608, 526] on div "4 2 3 2 2 2 1 lock 2 5 2 32 2 31 2 201 4 102 4 2:30 102 4 2:30 202 4 42 2 41 2 …" at bounding box center [733, 451] width 1035 height 582
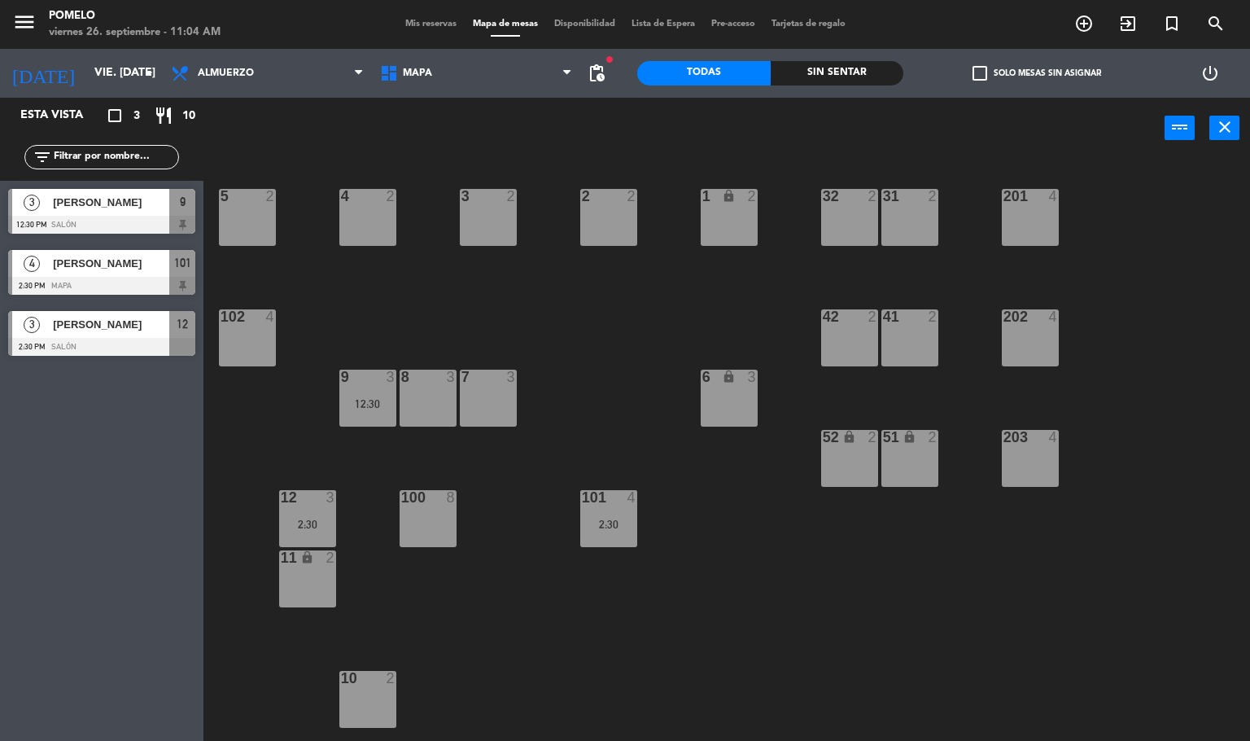
click at [640, 410] on div "4 2 3 2 2 2 1 lock 2 5 2 32 2 31 2 201 4 102 4 202 4 42 2 41 2 8 3 7 3 6 lock 3…" at bounding box center [733, 451] width 1035 height 582
drag, startPoint x: 352, startPoint y: 413, endPoint x: 288, endPoint y: 359, distance: 83.2
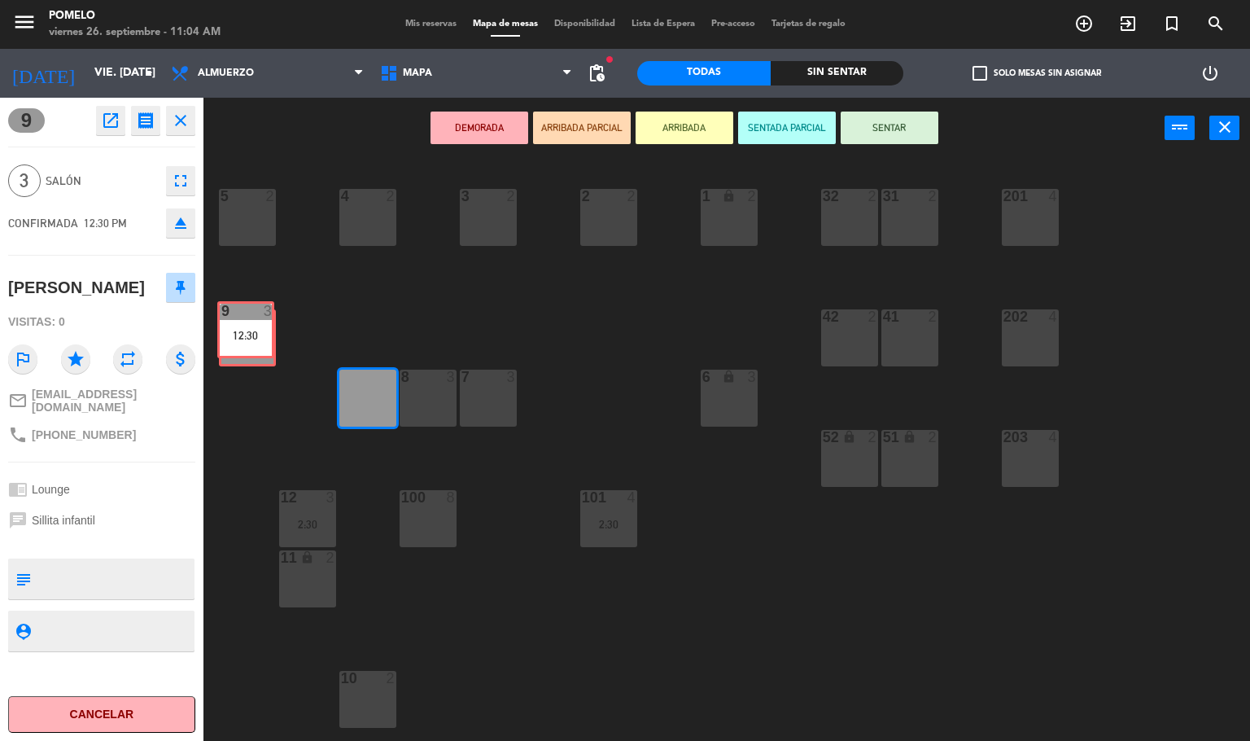
drag, startPoint x: 360, startPoint y: 403, endPoint x: 238, endPoint y: 335, distance: 139.9
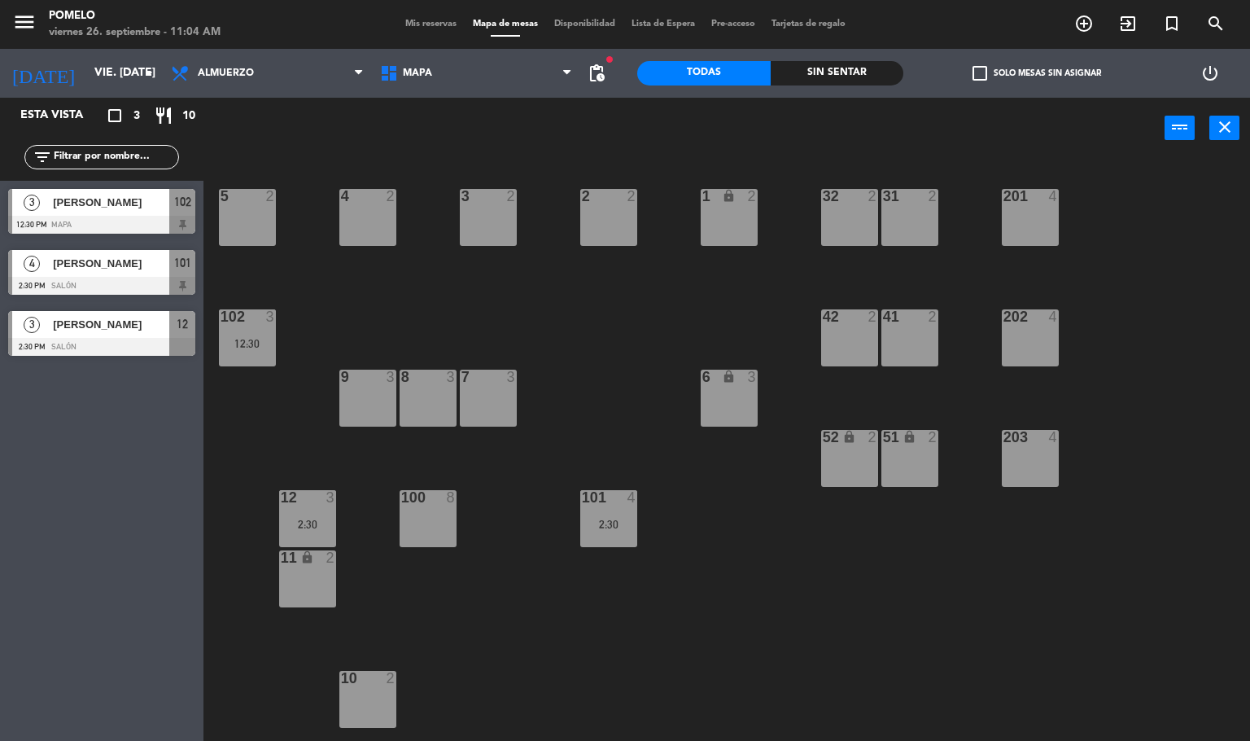
click at [317, 326] on div "4 2 3 2 2 2 1 lock 2 5 2 32 2 31 2 201 4 102 3 12:30 202 4 42 2 41 2 8 3 7 3 6 …" at bounding box center [733, 451] width 1035 height 582
click at [433, 22] on span "Mis reservas" at bounding box center [431, 24] width 68 height 9
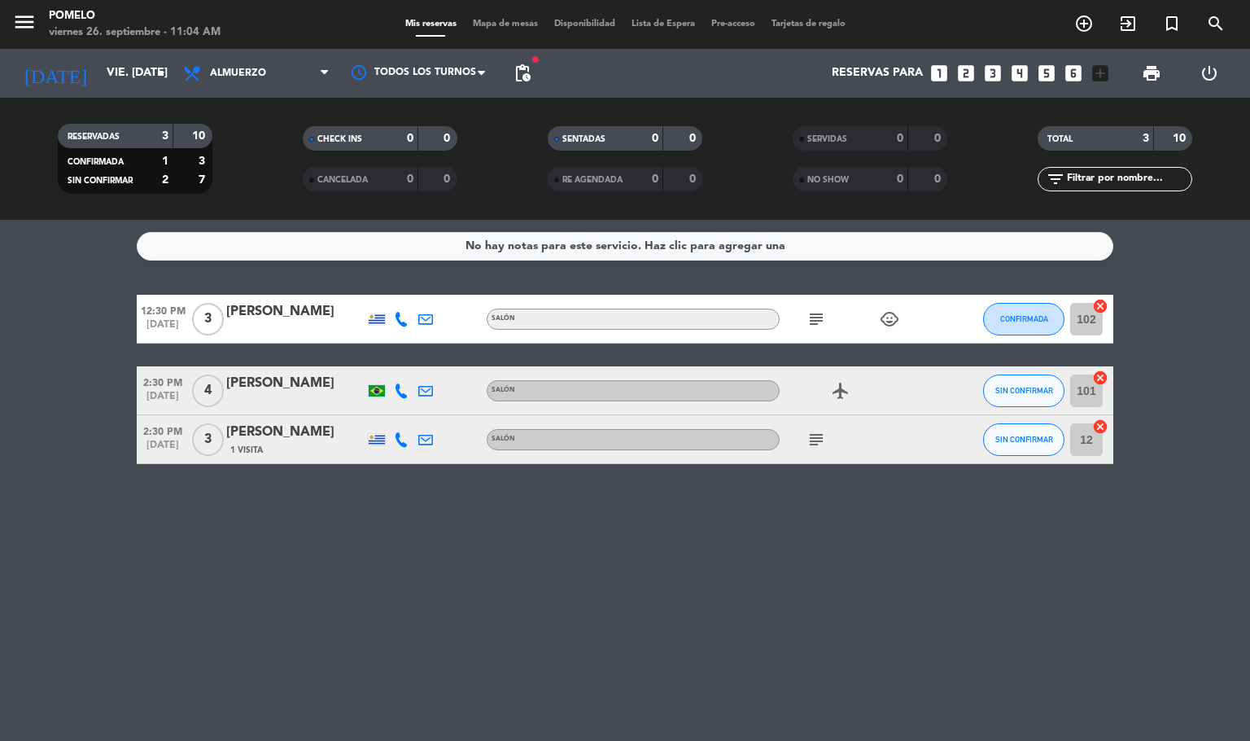
click at [510, 17] on div "Mis reservas Mapa de mesas Disponibilidad Lista de Espera Pre-acceso Tarjetas d…" at bounding box center [625, 24] width 457 height 15
click at [508, 20] on span "Mapa de mesas" at bounding box center [505, 24] width 81 height 9
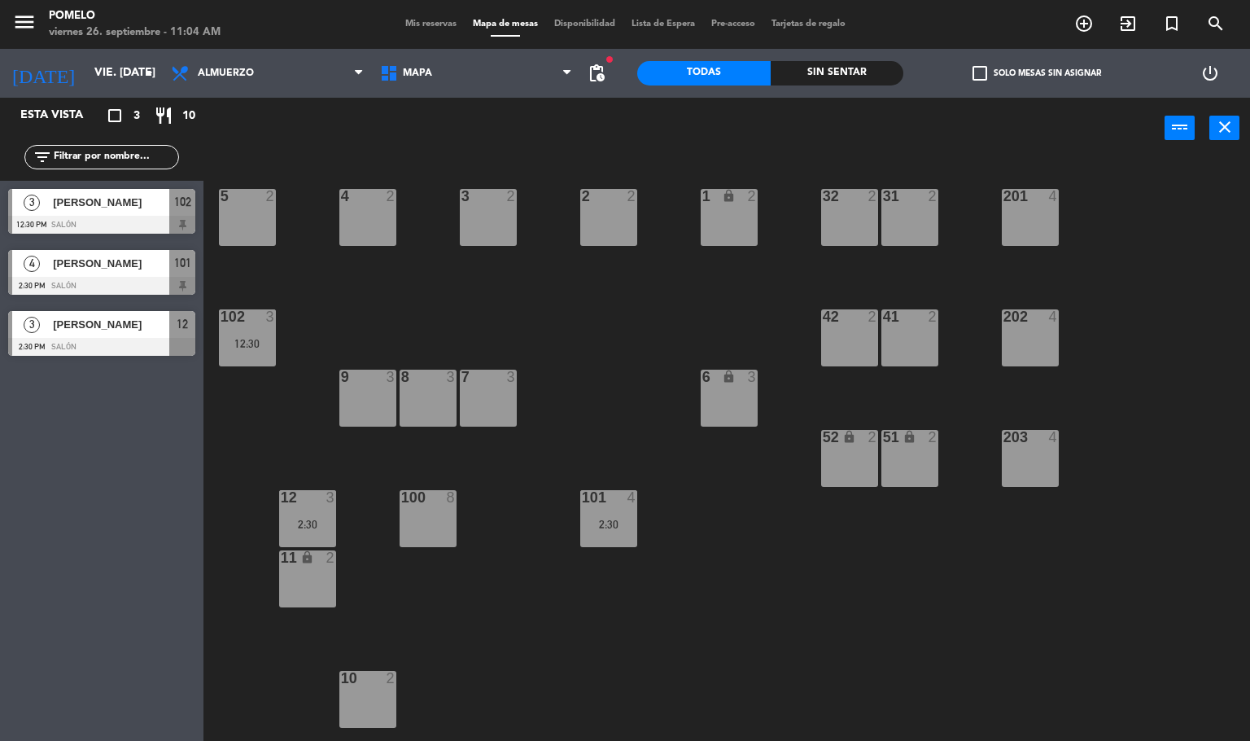
click at [335, 482] on div "4 2 3 2 2 2 1 lock 2 5 2 32 2 31 2 201 4 102 3 12:30 202 4 42 2 41 2 8 3 7 3 6 …" at bounding box center [733, 451] width 1035 height 582
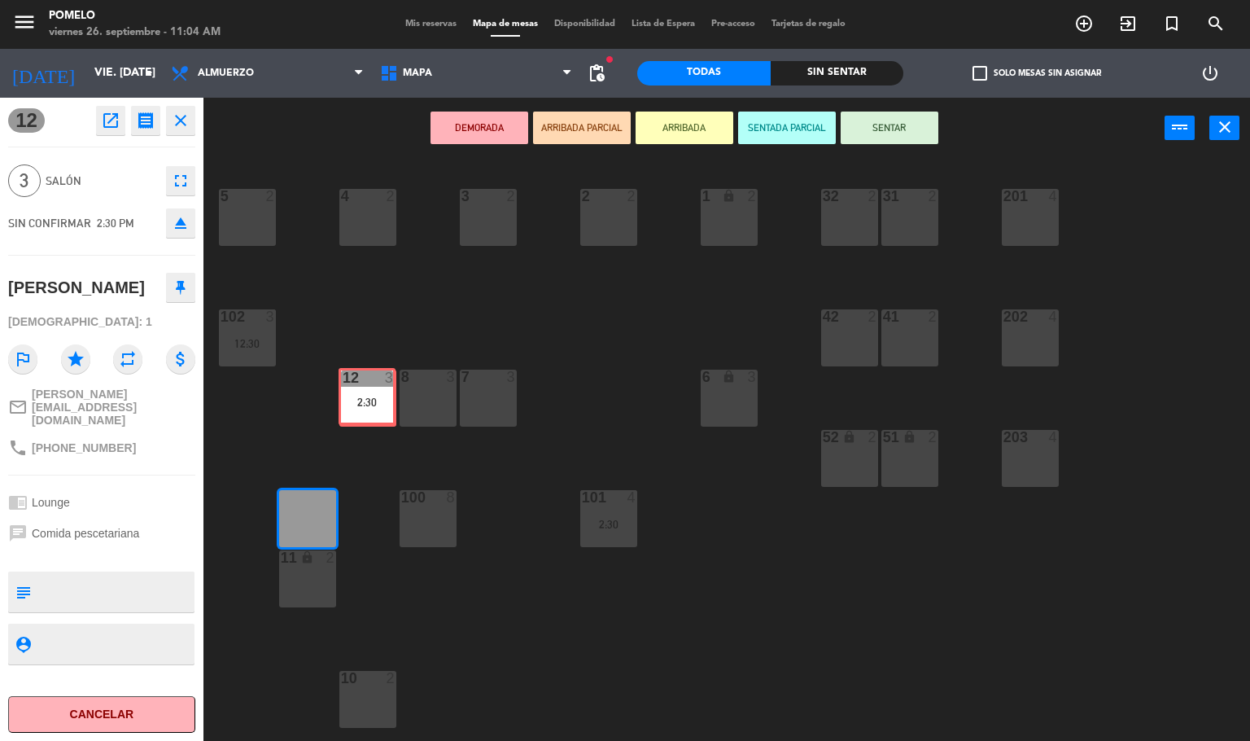
drag, startPoint x: 315, startPoint y: 516, endPoint x: 374, endPoint y: 394, distance: 135.8
click at [374, 394] on div "4 2 3 2 2 2 1 lock 2 5 2 32 2 31 2 201 4 102 3 12:30 202 4 42 2 41 2 8 3 7 3 6 …" at bounding box center [733, 451] width 1035 height 582
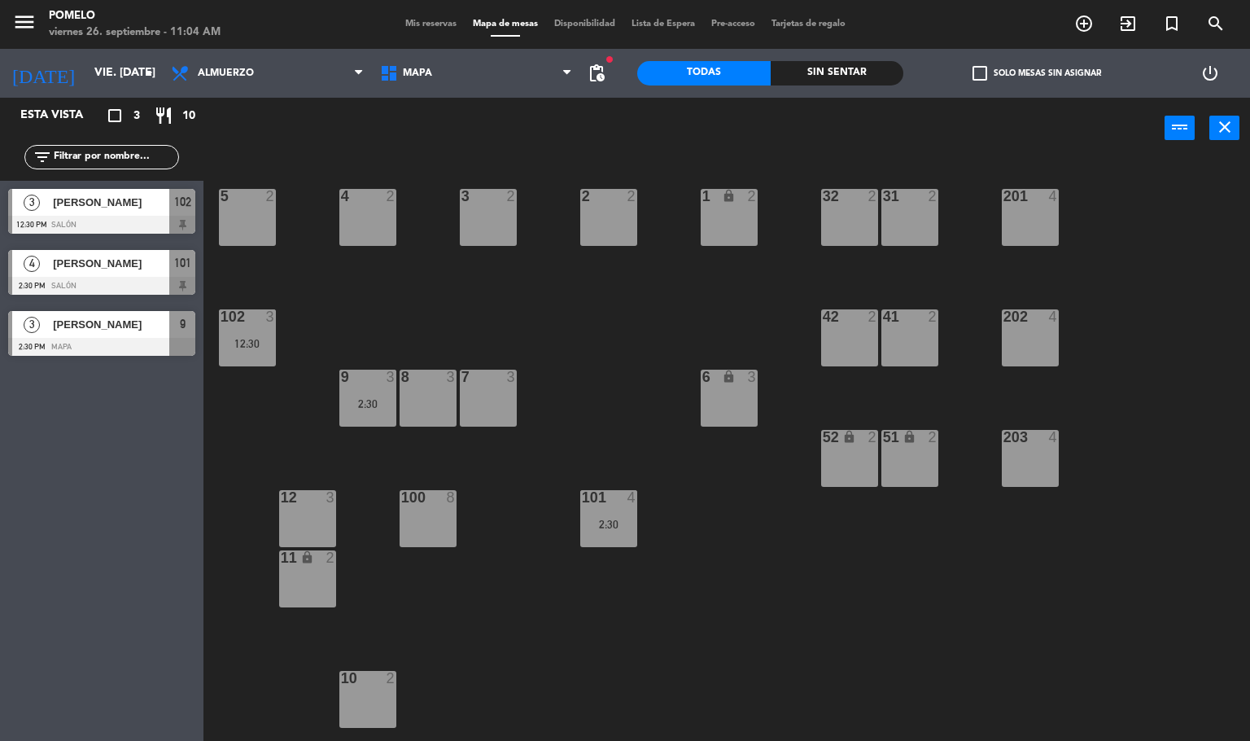
click at [420, 273] on div "4 2 3 2 2 2 1 lock 2 5 2 32 2 31 2 201 4 102 3 12:30 202 4 42 2 41 2 8 3 7 3 6 …" at bounding box center [733, 451] width 1035 height 582
click at [369, 398] on div "2:30" at bounding box center [367, 403] width 57 height 11
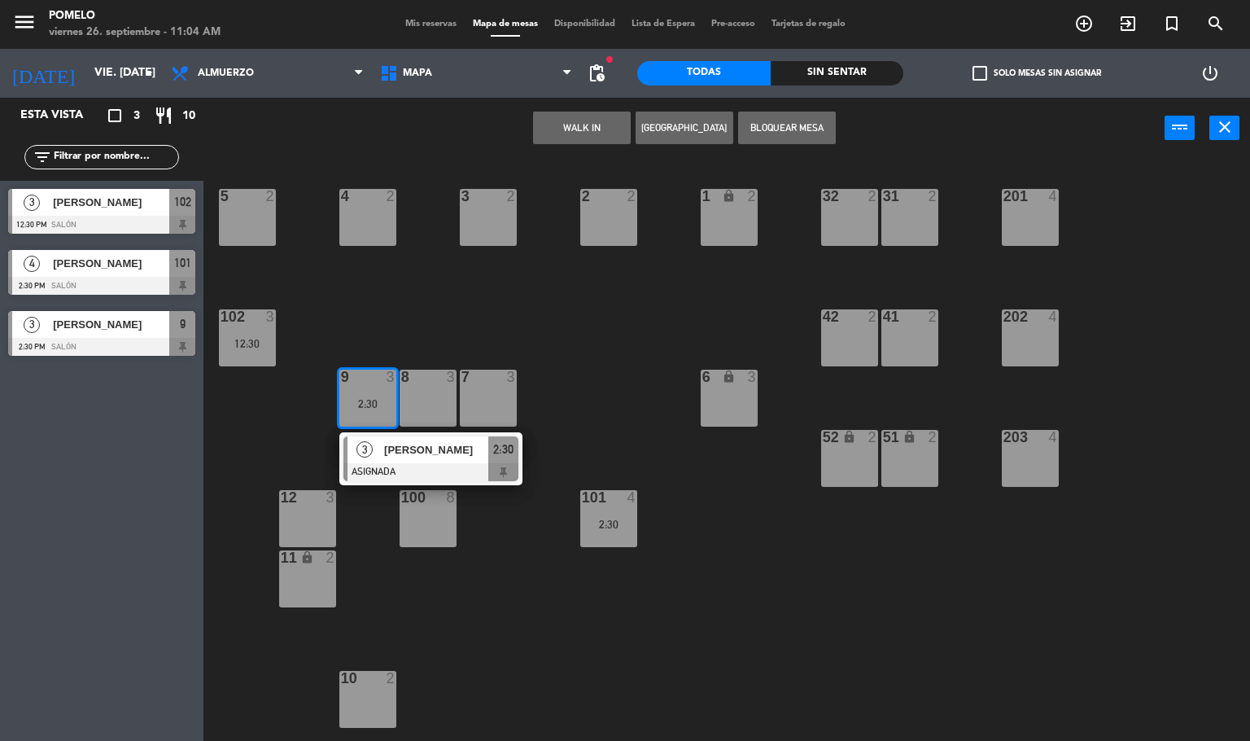
click at [332, 321] on div "4 2 3 2 2 2 1 lock 2 5 2 32 2 31 2 201 4 102 3 12:30 202 4 42 2 41 2 8 3 7 3 6 …" at bounding box center [733, 451] width 1035 height 582
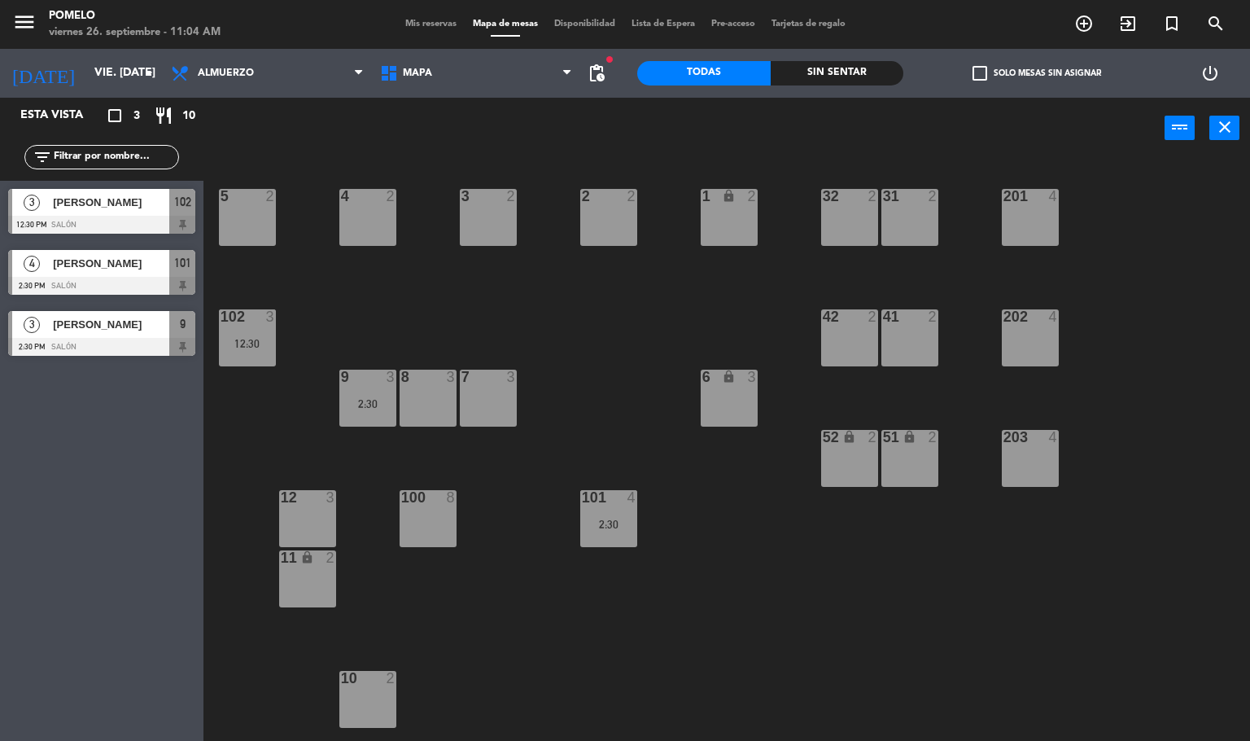
click at [397, 20] on div "Mis reservas Mapa de mesas Disponibilidad Lista de Espera Pre-acceso Tarjetas d…" at bounding box center [625, 24] width 457 height 15
click at [413, 27] on span "Mis reservas" at bounding box center [431, 24] width 68 height 9
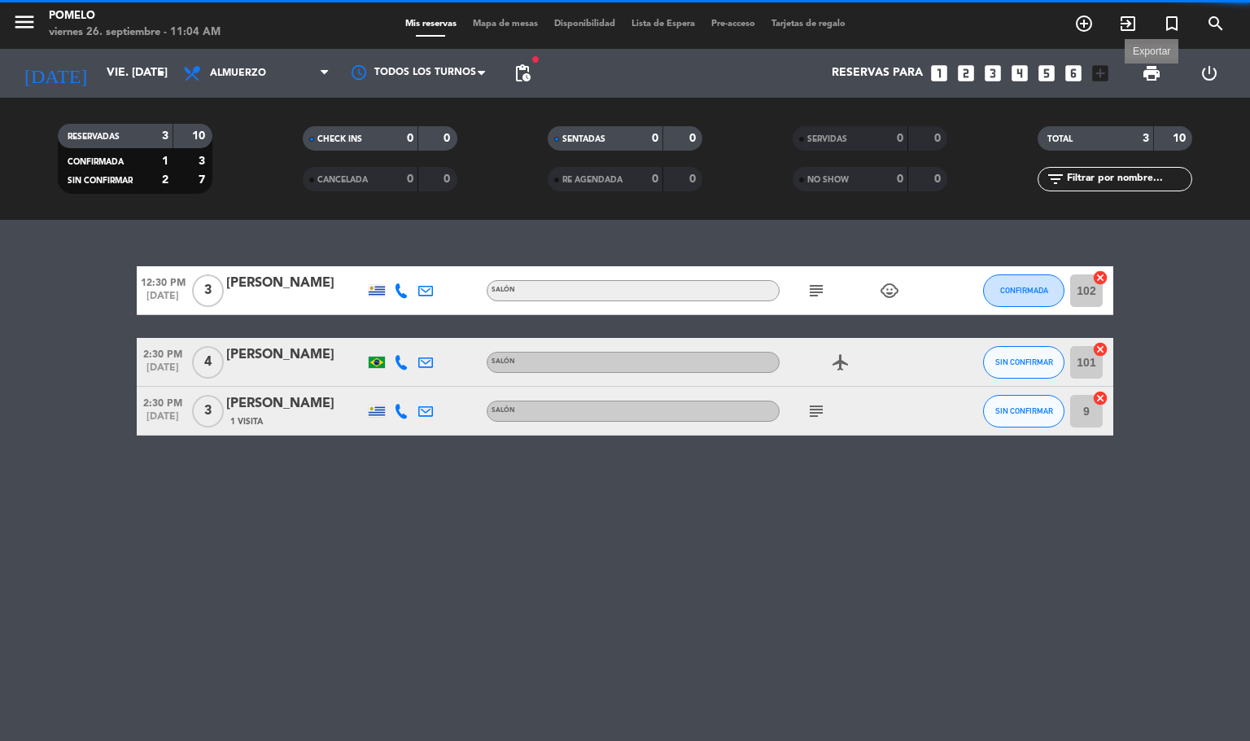
click at [1151, 68] on span "print" at bounding box center [1152, 73] width 20 height 20
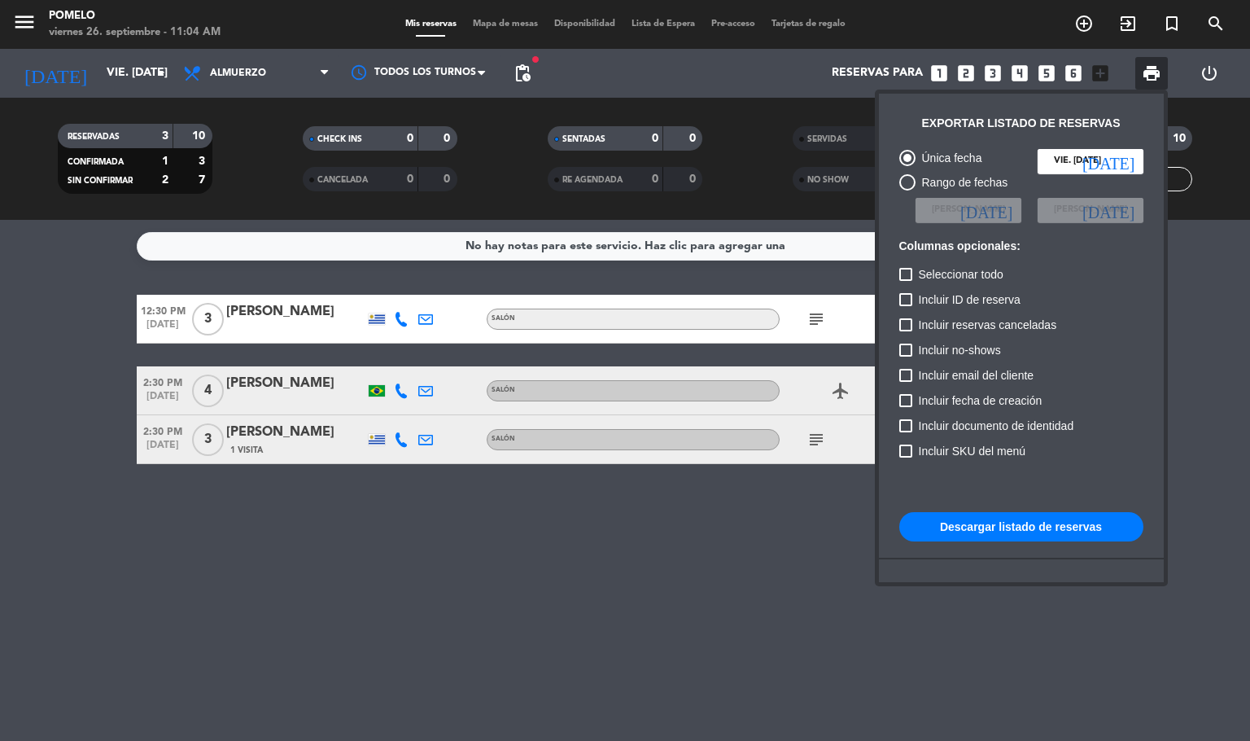
click at [982, 521] on button "Descargar listado de reservas" at bounding box center [1021, 526] width 244 height 29
